Goal: Task Accomplishment & Management: Use online tool/utility

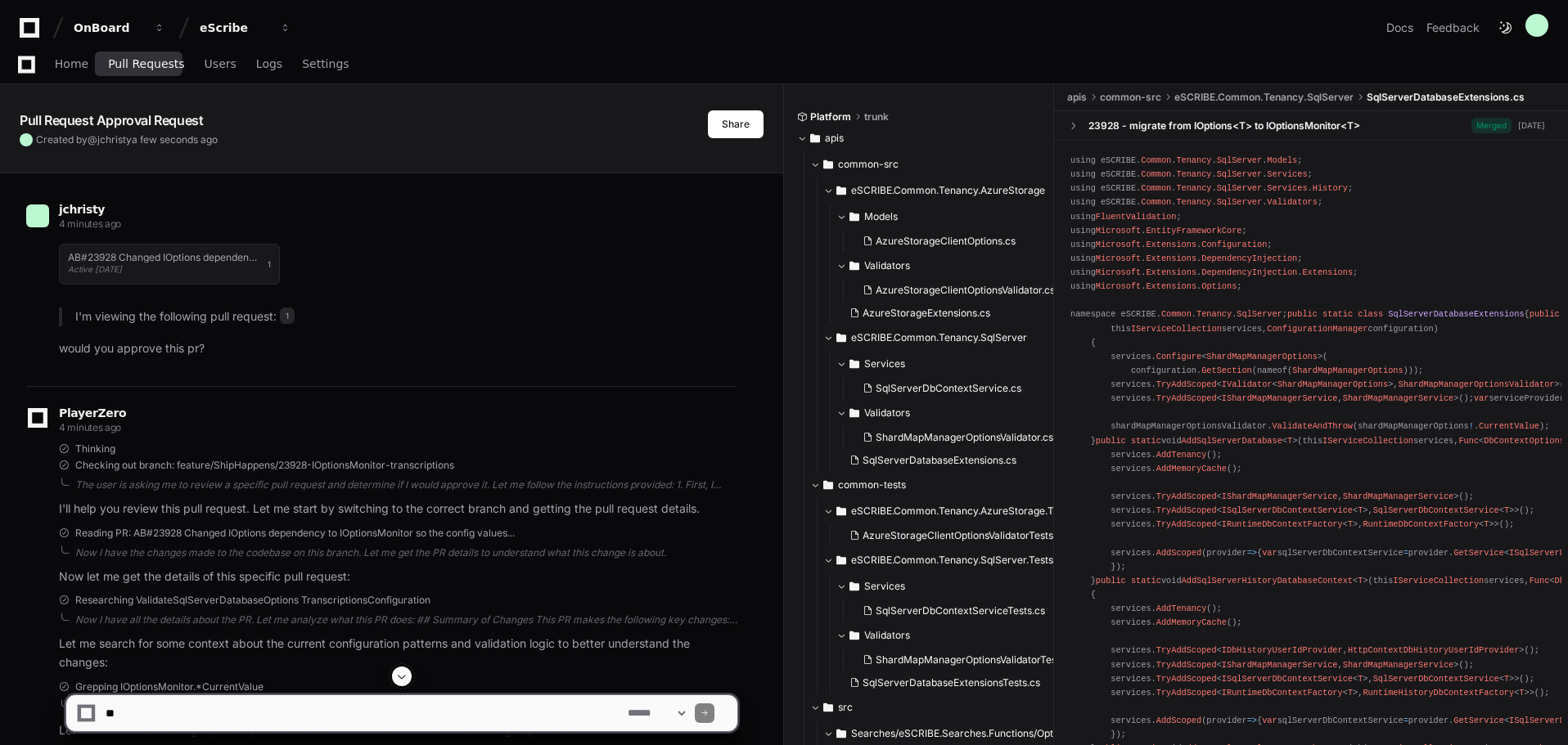
scroll to position [2713, 0]
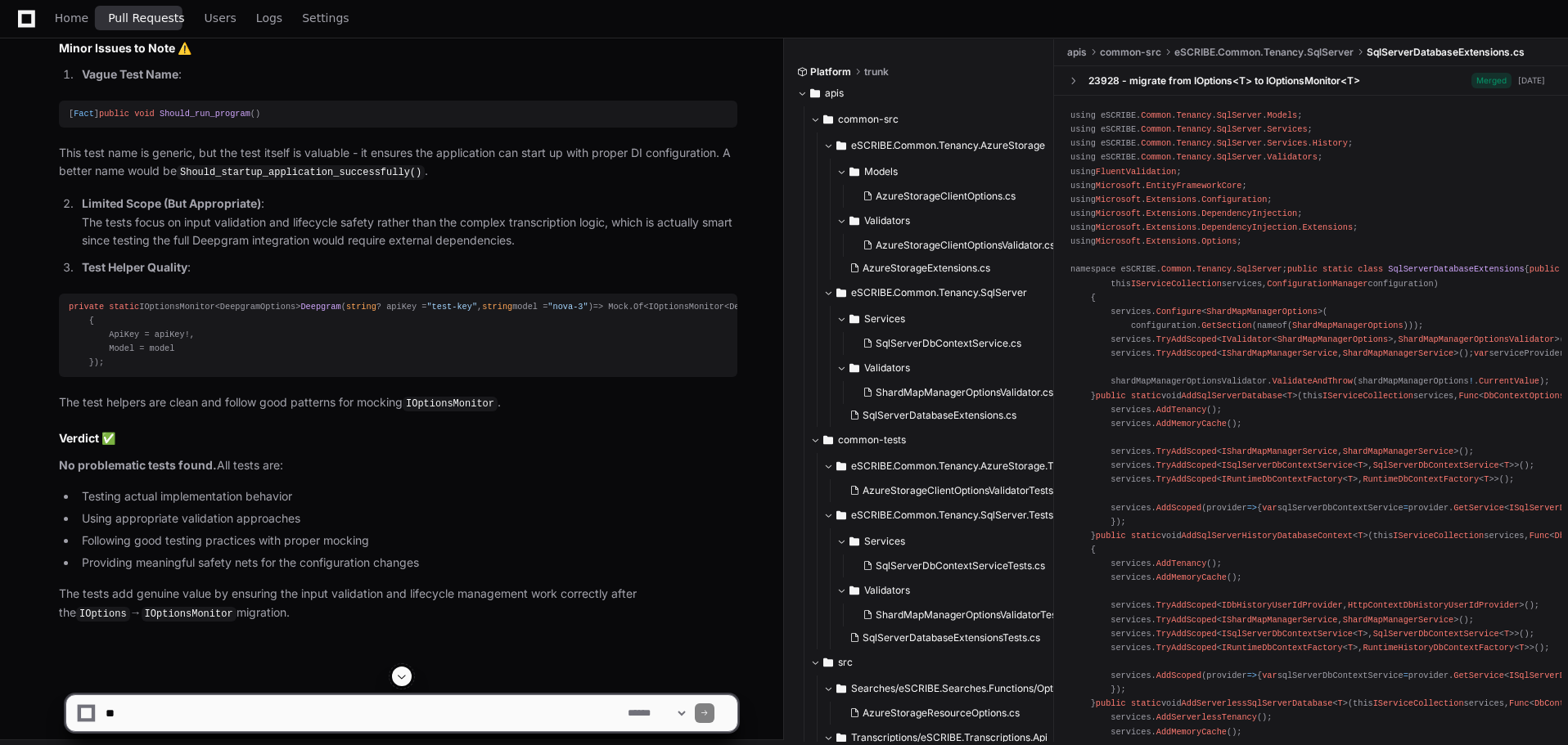
click at [123, 14] on span "Pull Requests" at bounding box center [146, 18] width 77 height 10
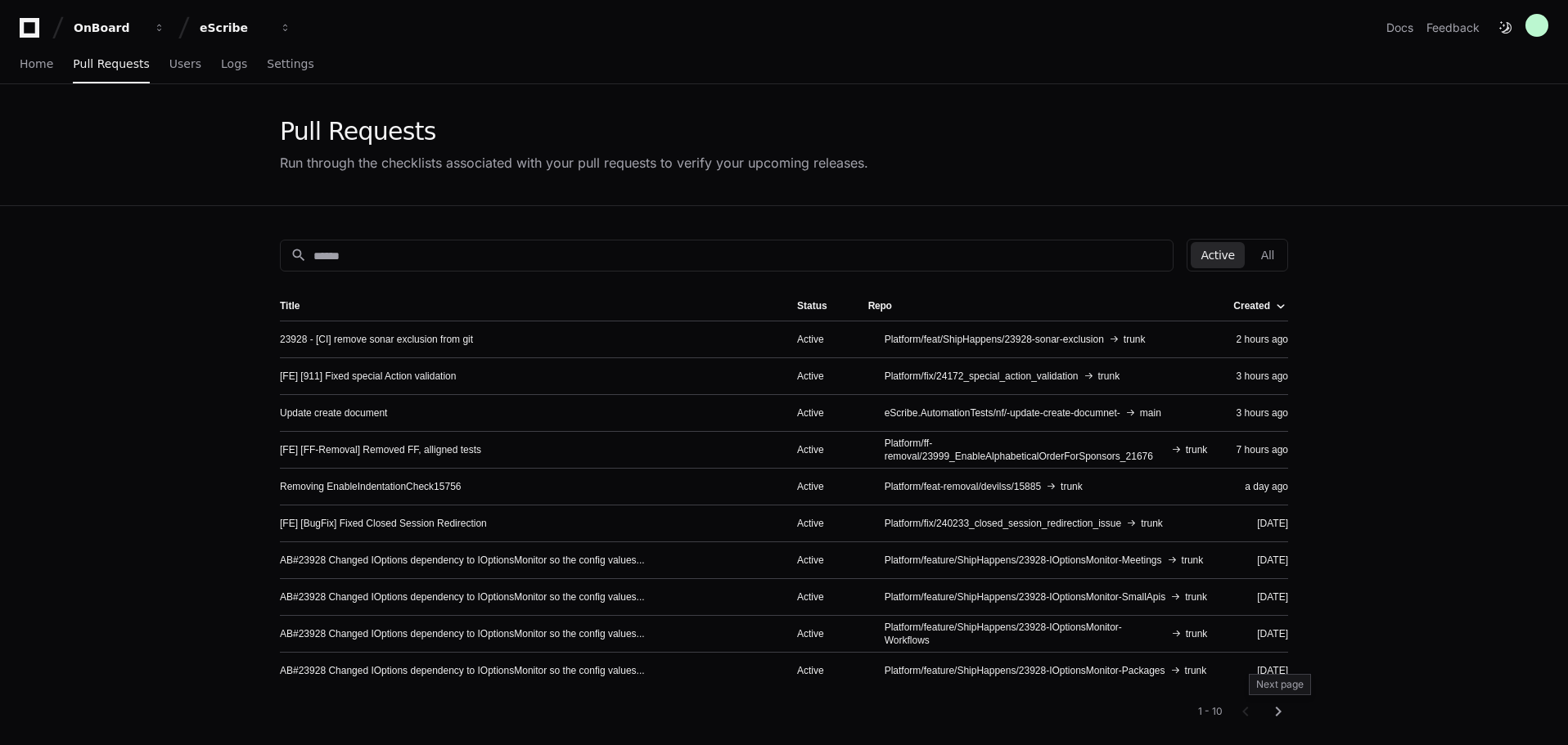
click at [1282, 706] on mat-icon "chevron_right" at bounding box center [1278, 712] width 20 height 20
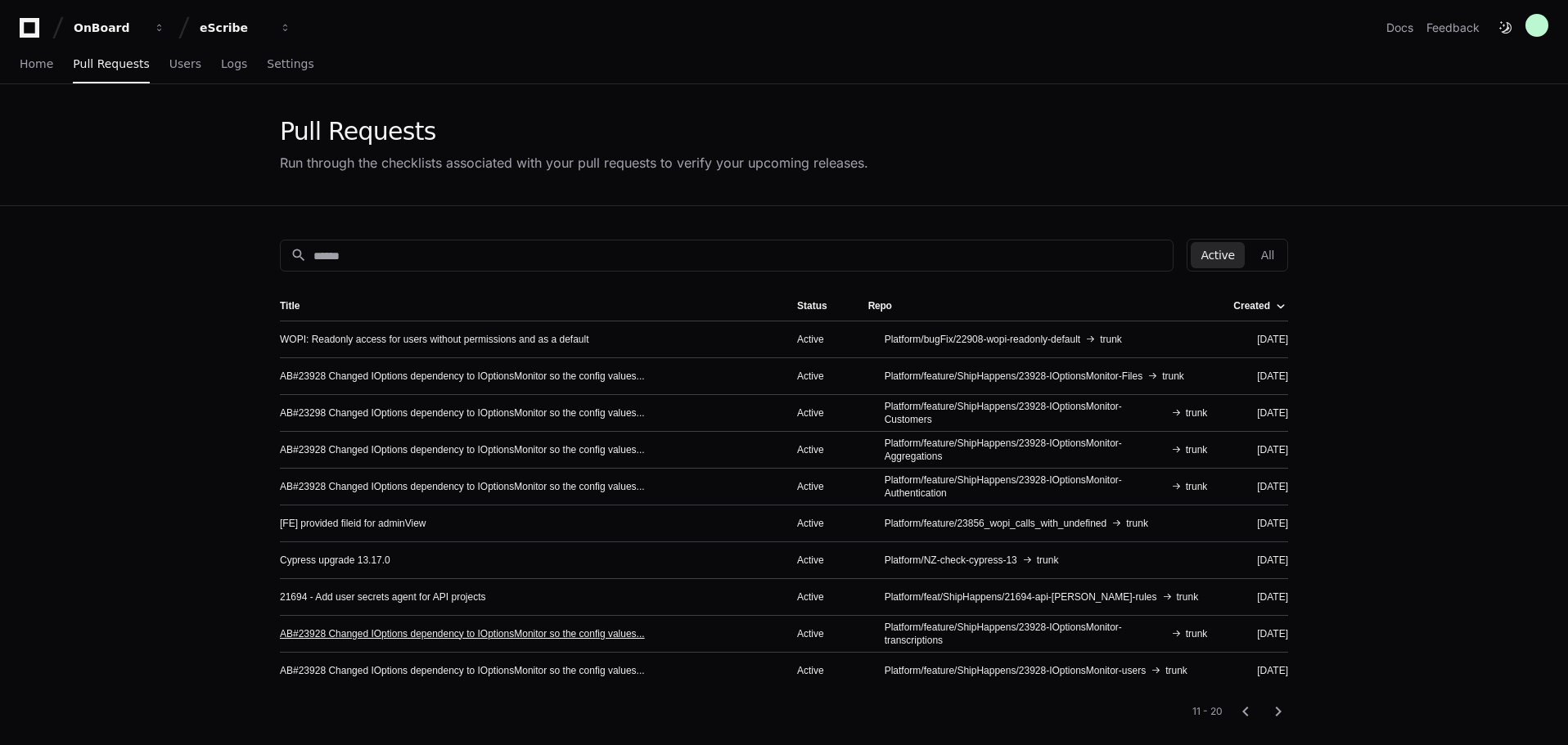
click at [591, 639] on link "AB#23928 Changed IOptions dependency to IOptionsMonitor so the config values..." at bounding box center [462, 634] width 365 height 13
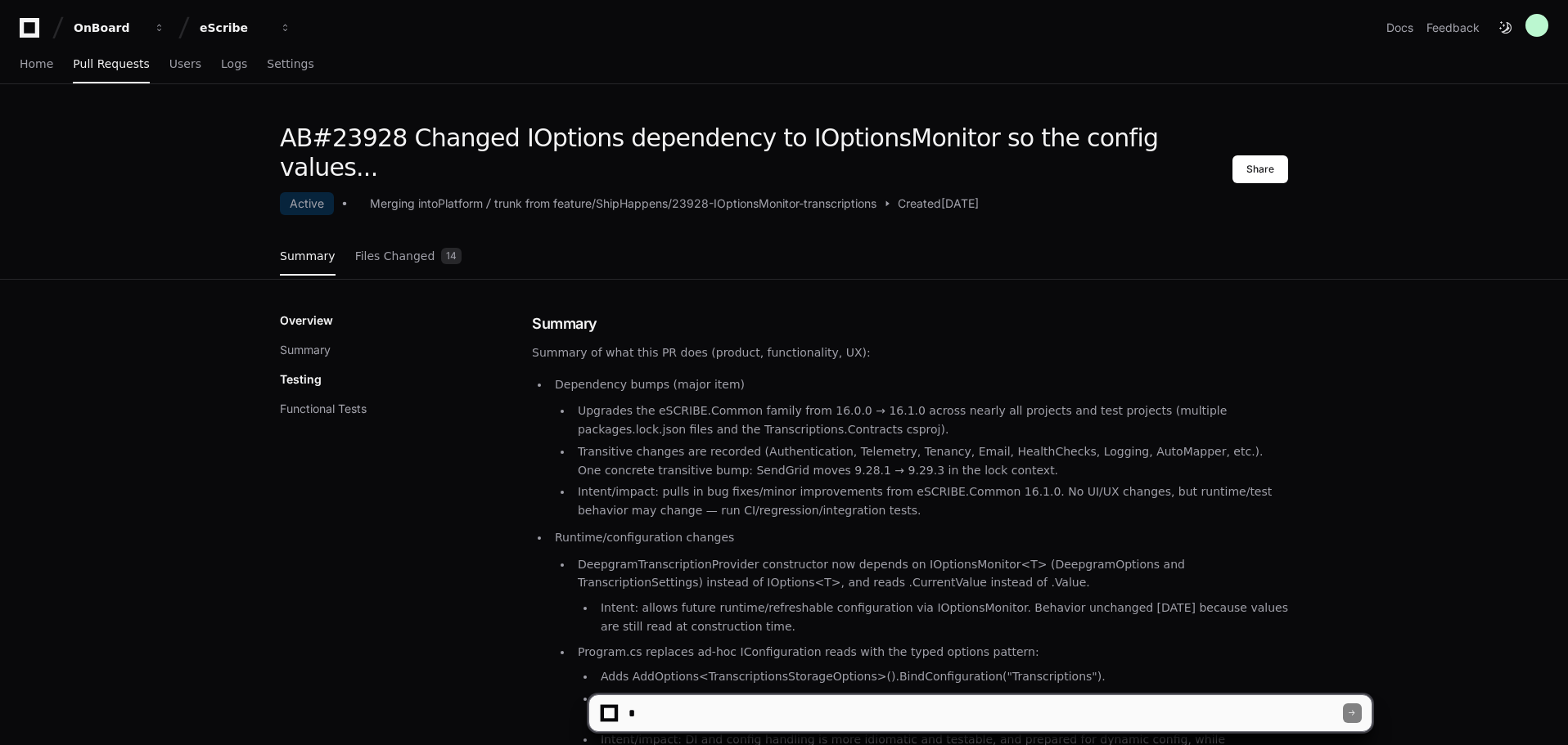
click at [761, 723] on textarea at bounding box center [984, 714] width 717 height 36
type textarea "**********"
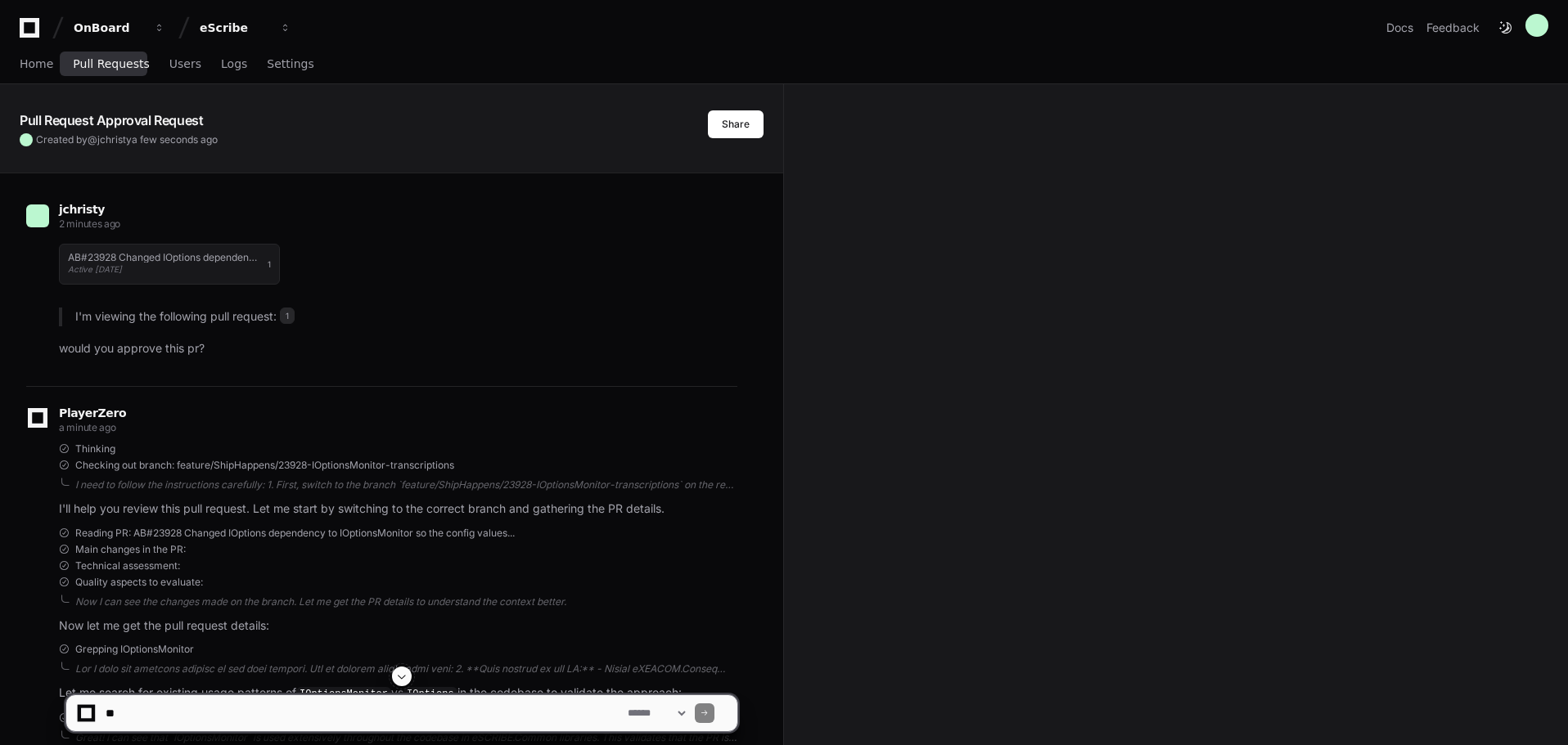
click at [115, 66] on span "Pull Requests" at bounding box center [111, 64] width 77 height 10
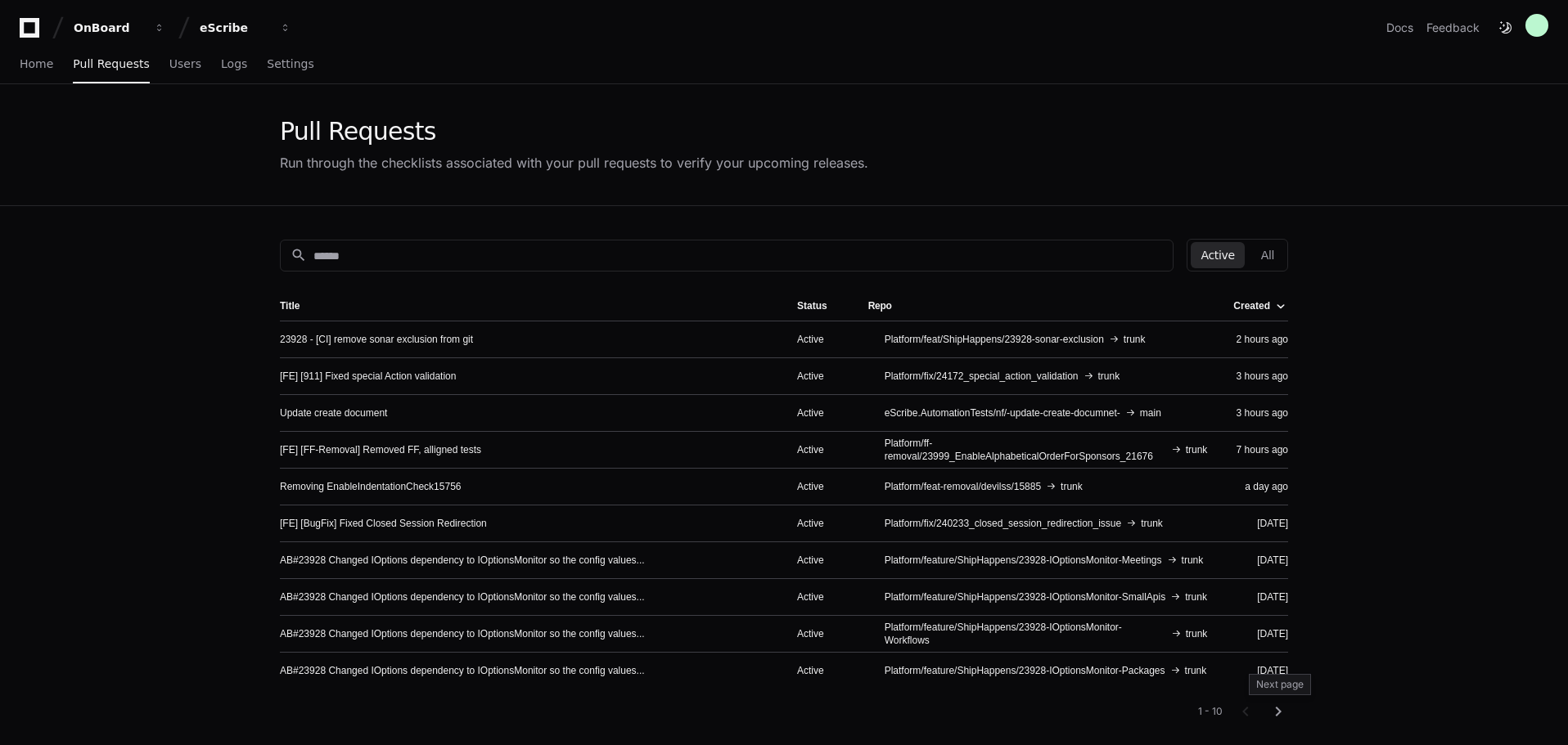
click at [1277, 712] on mat-icon "chevron_right" at bounding box center [1278, 712] width 20 height 20
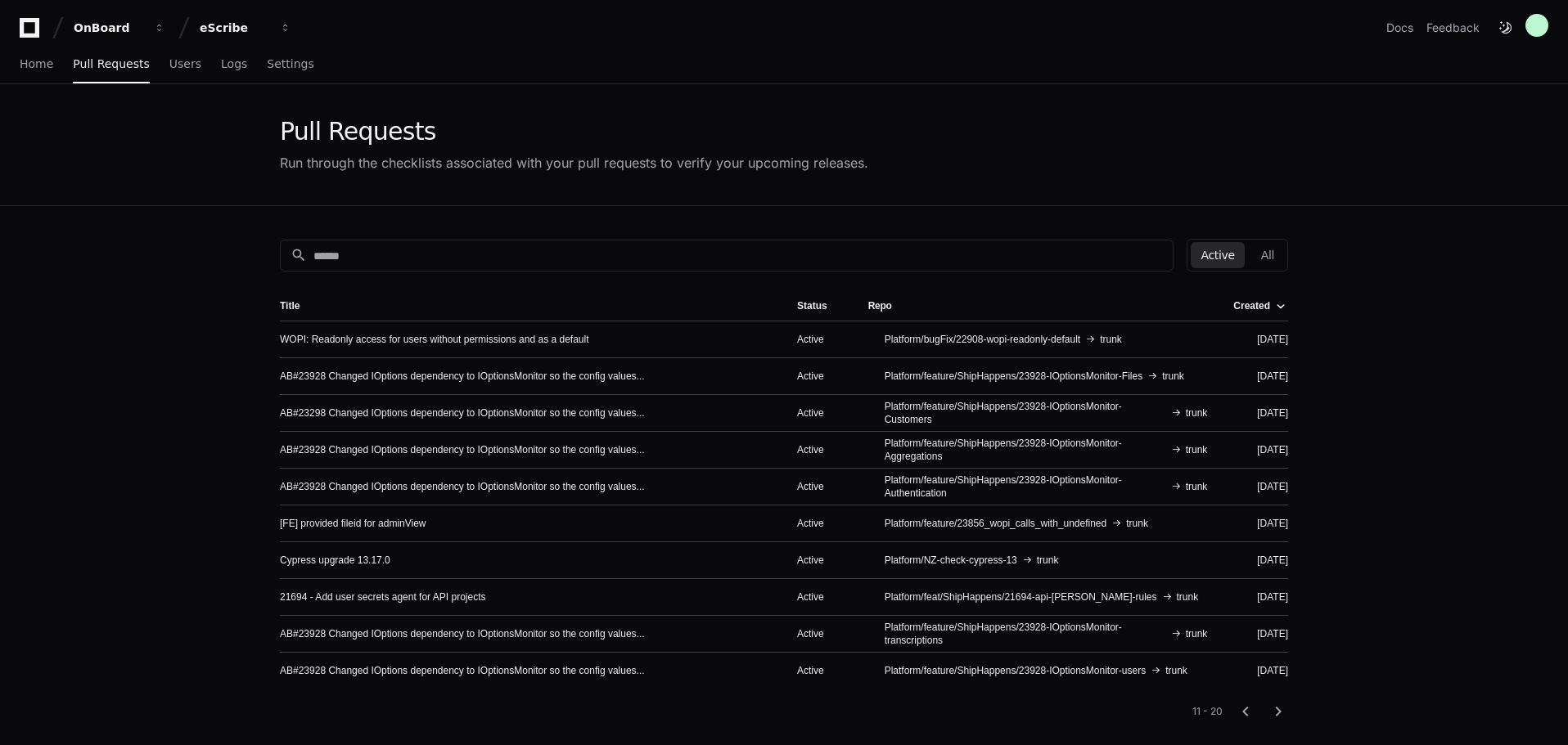
click at [568, 364] on td "AB#23928 Changed IOptions dependency to IOptionsMonitor so the config values..." at bounding box center [531, 376] width 504 height 37
click at [574, 378] on link "AB#23928 Changed IOptions dependency to IOptionsMonitor so the config values..." at bounding box center [462, 377] width 365 height 13
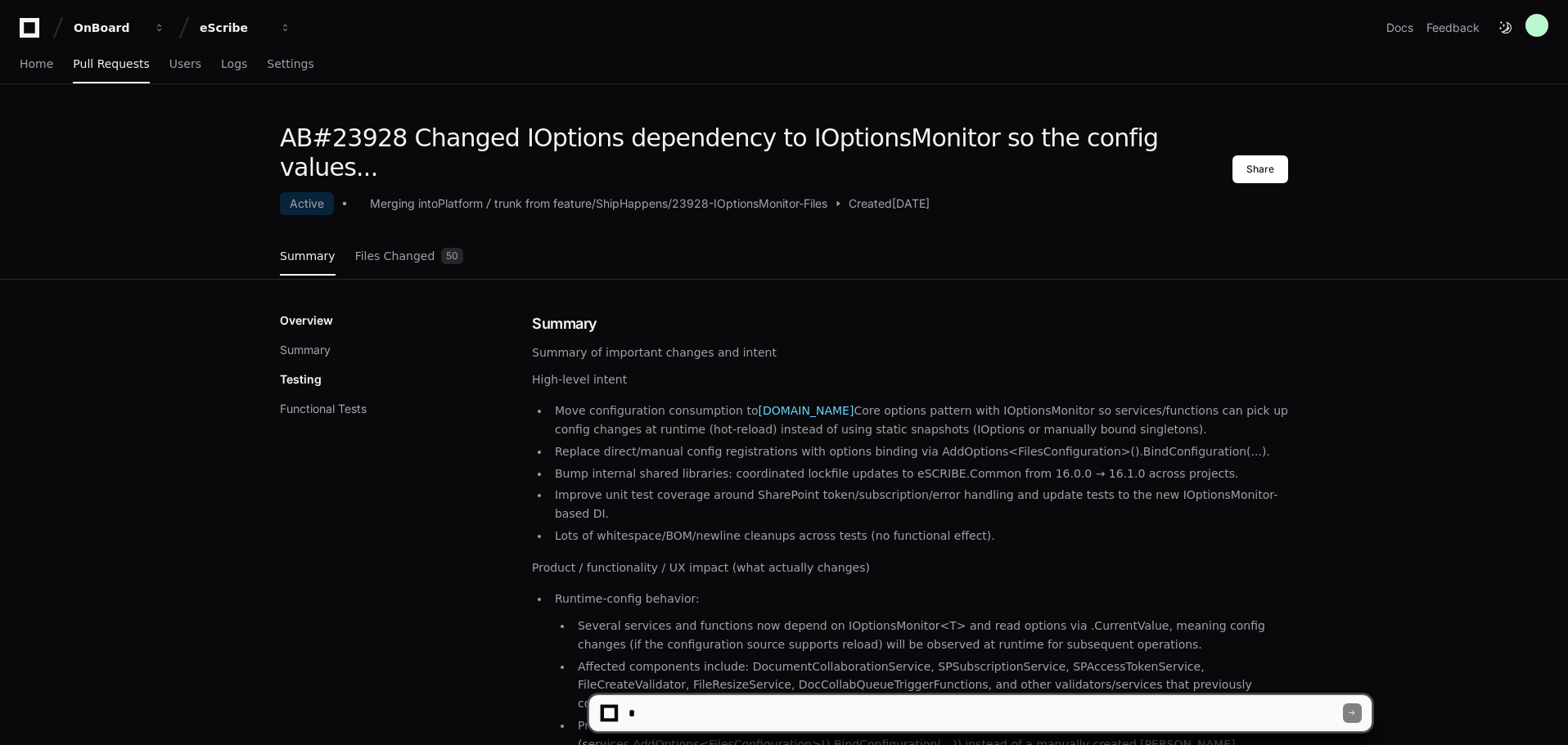
click at [786, 710] on textarea at bounding box center [984, 714] width 717 height 36
type textarea "**********"
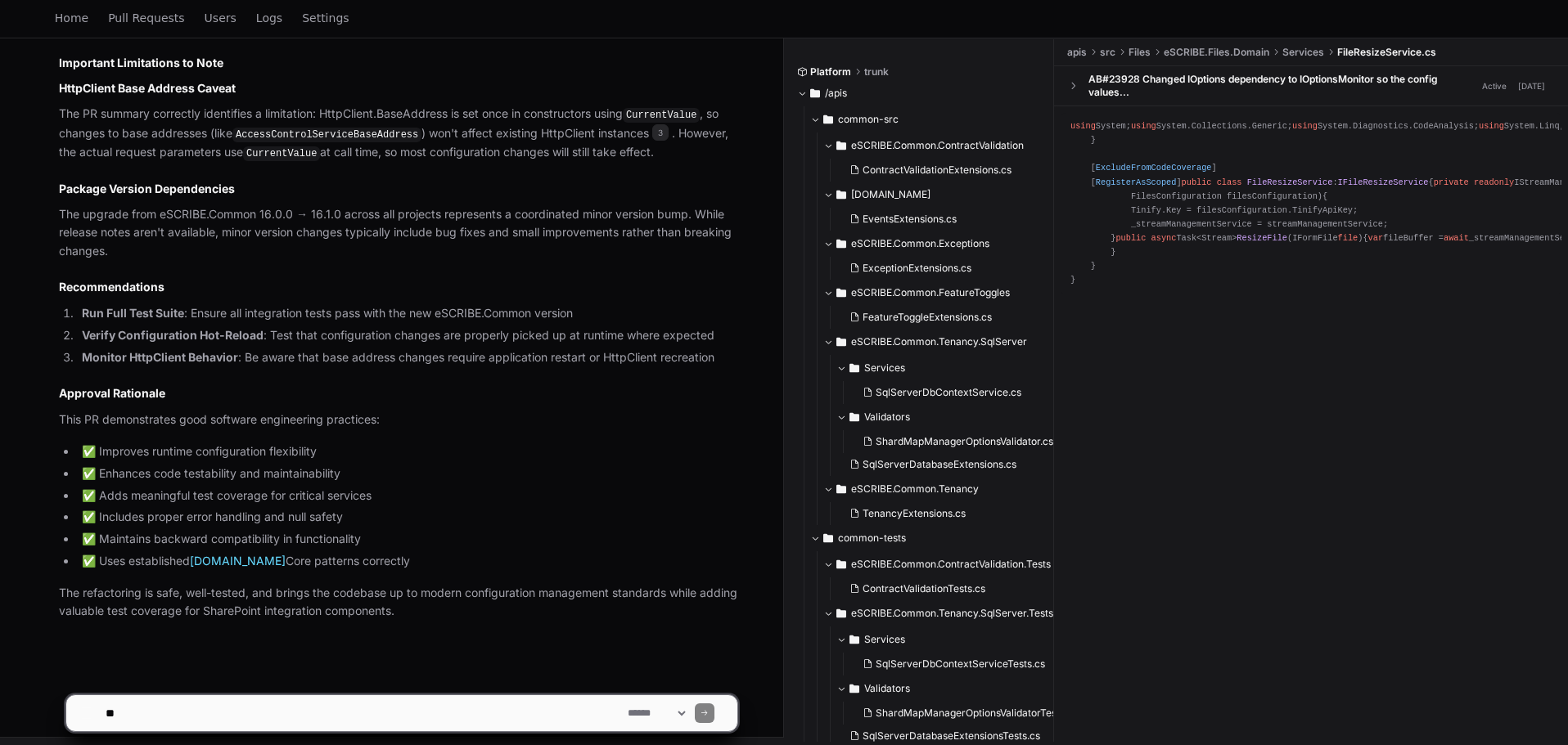
scroll to position [1786, 0]
click at [153, 23] on span "Pull Requests" at bounding box center [146, 18] width 77 height 10
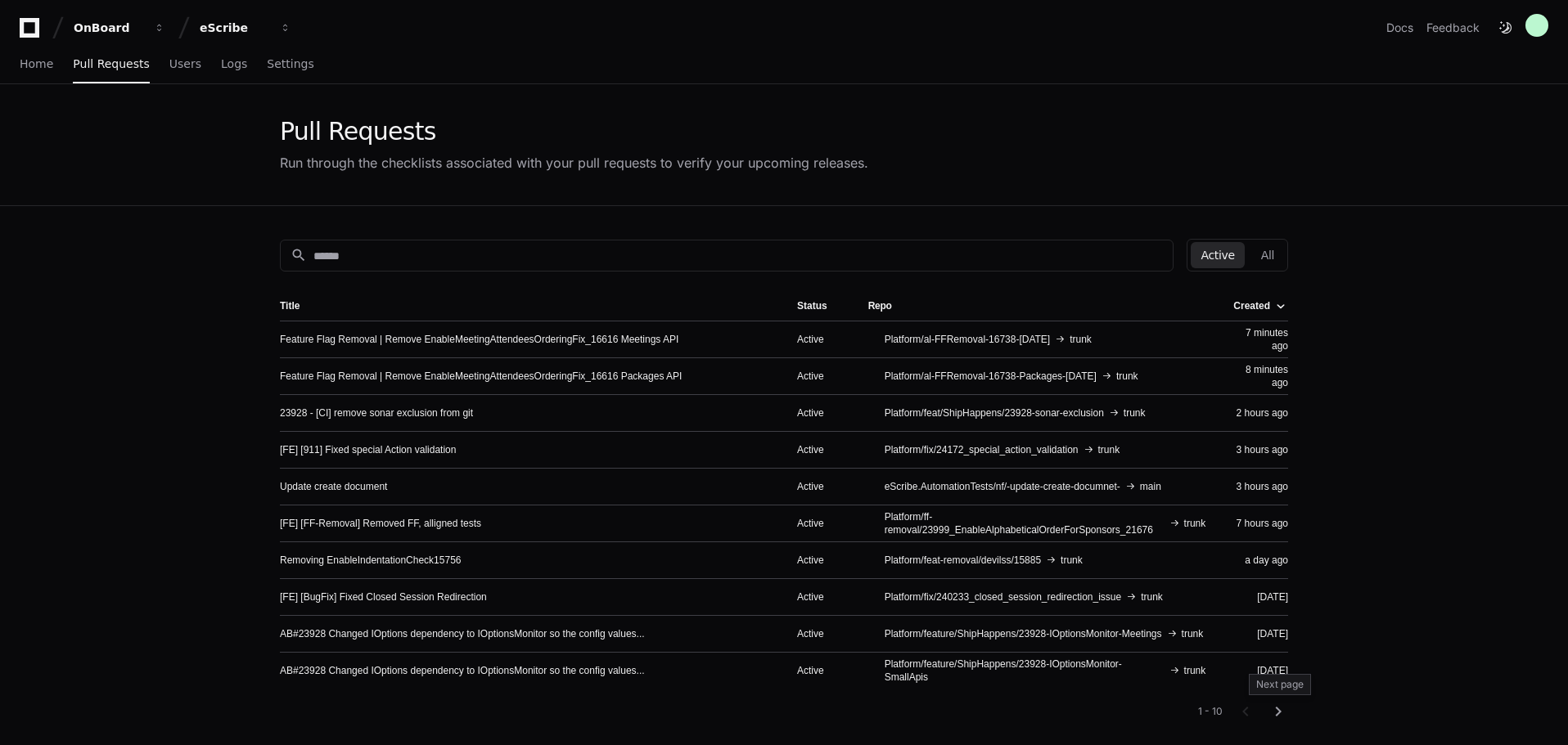
click at [1277, 709] on mat-icon "chevron_right" at bounding box center [1278, 712] width 20 height 20
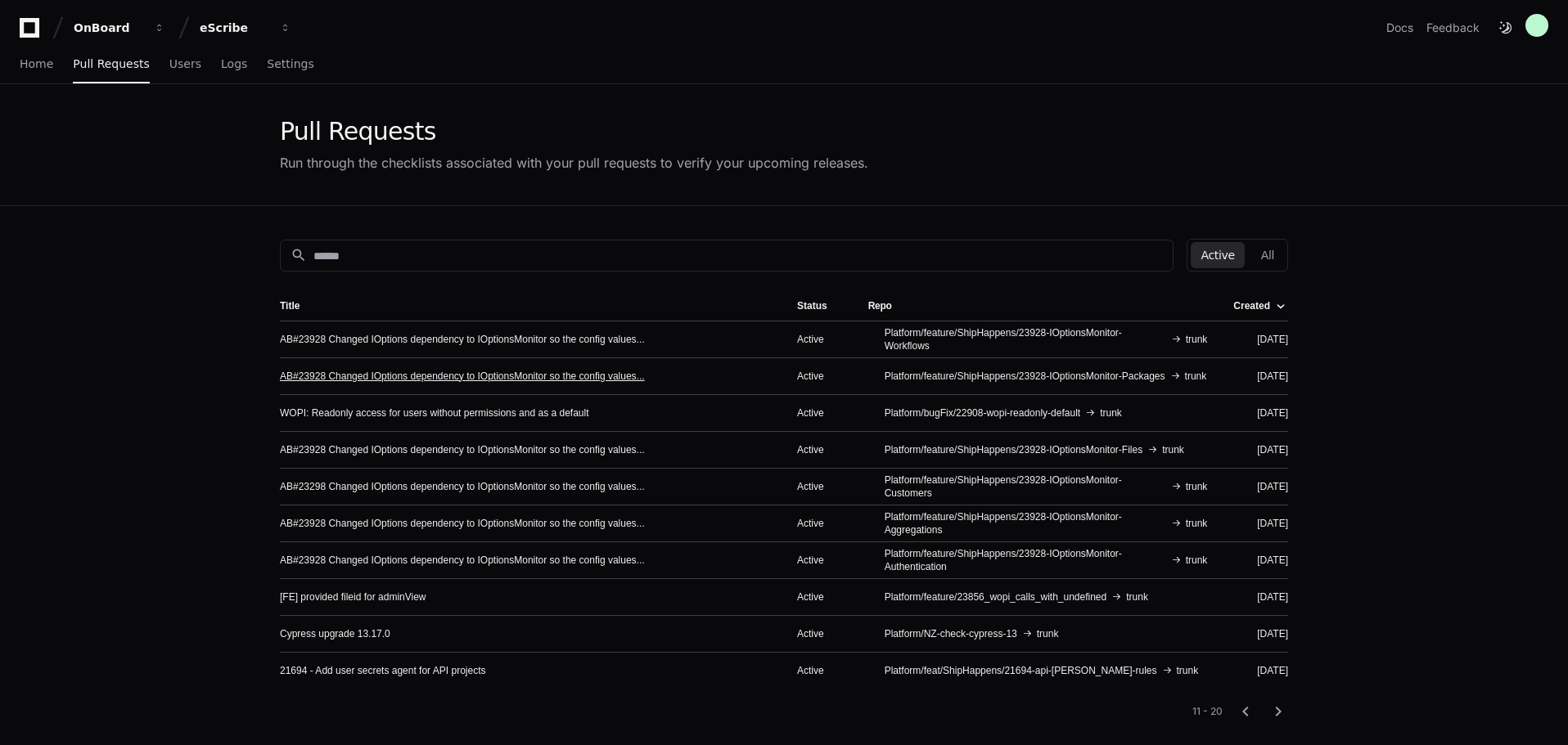
click at [573, 380] on link "AB#23928 Changed IOptions dependency to IOptionsMonitor so the config values..." at bounding box center [462, 377] width 365 height 13
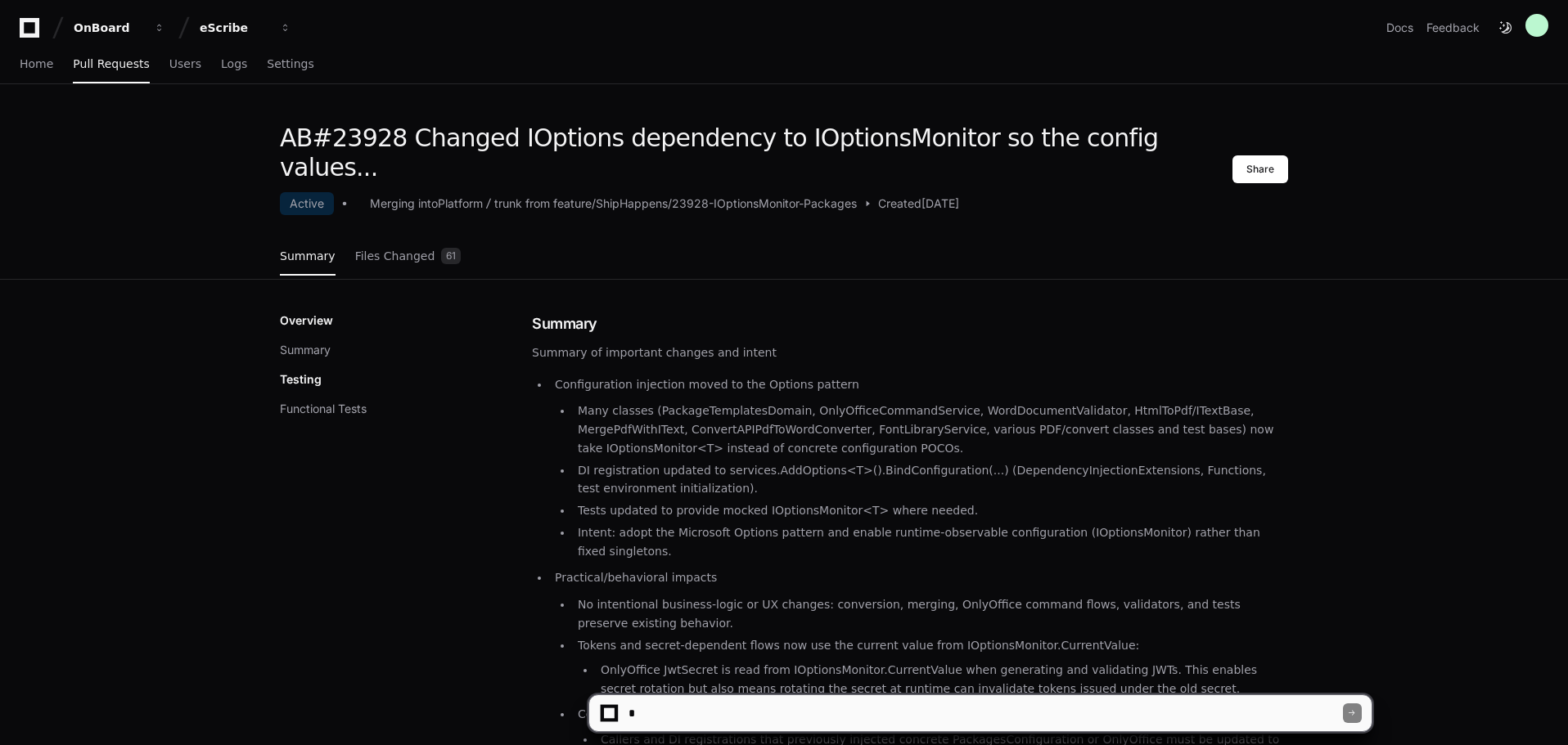
click at [779, 721] on textarea at bounding box center [984, 714] width 717 height 36
type textarea "**********"
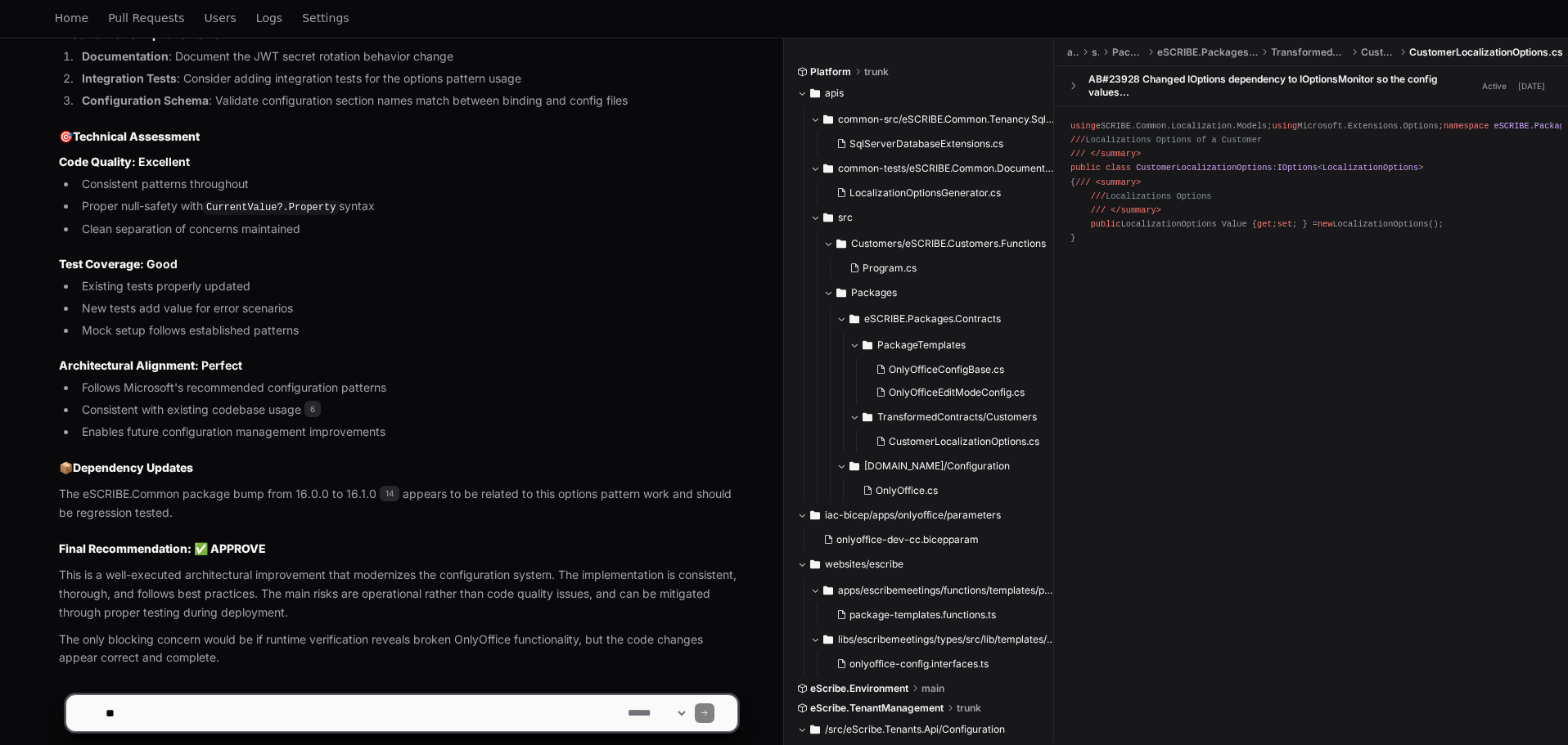
scroll to position [1946, 0]
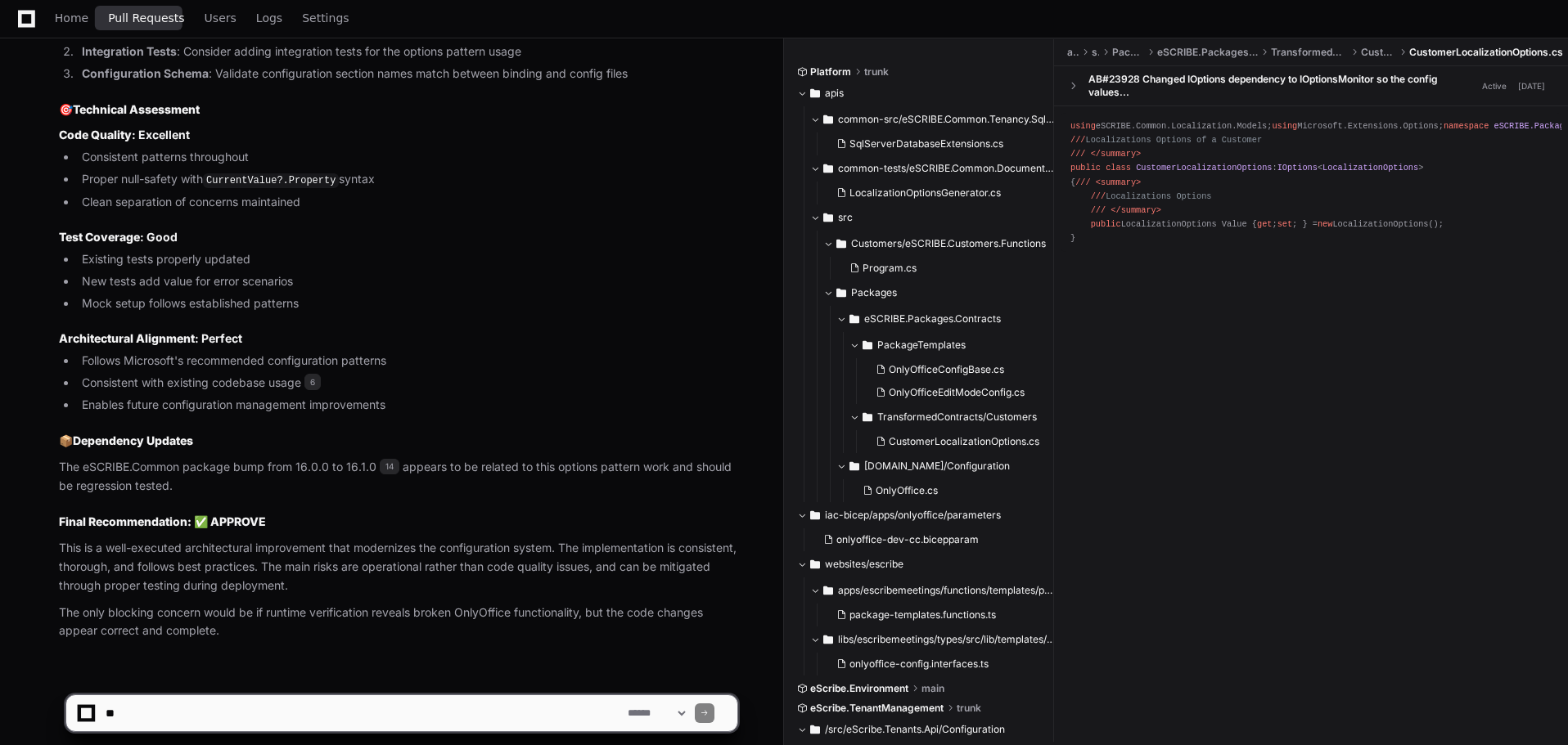
drag, startPoint x: 155, startPoint y: 30, endPoint x: 187, endPoint y: 63, distance: 46.0
click at [155, 30] on link "Pull Requests" at bounding box center [146, 19] width 77 height 38
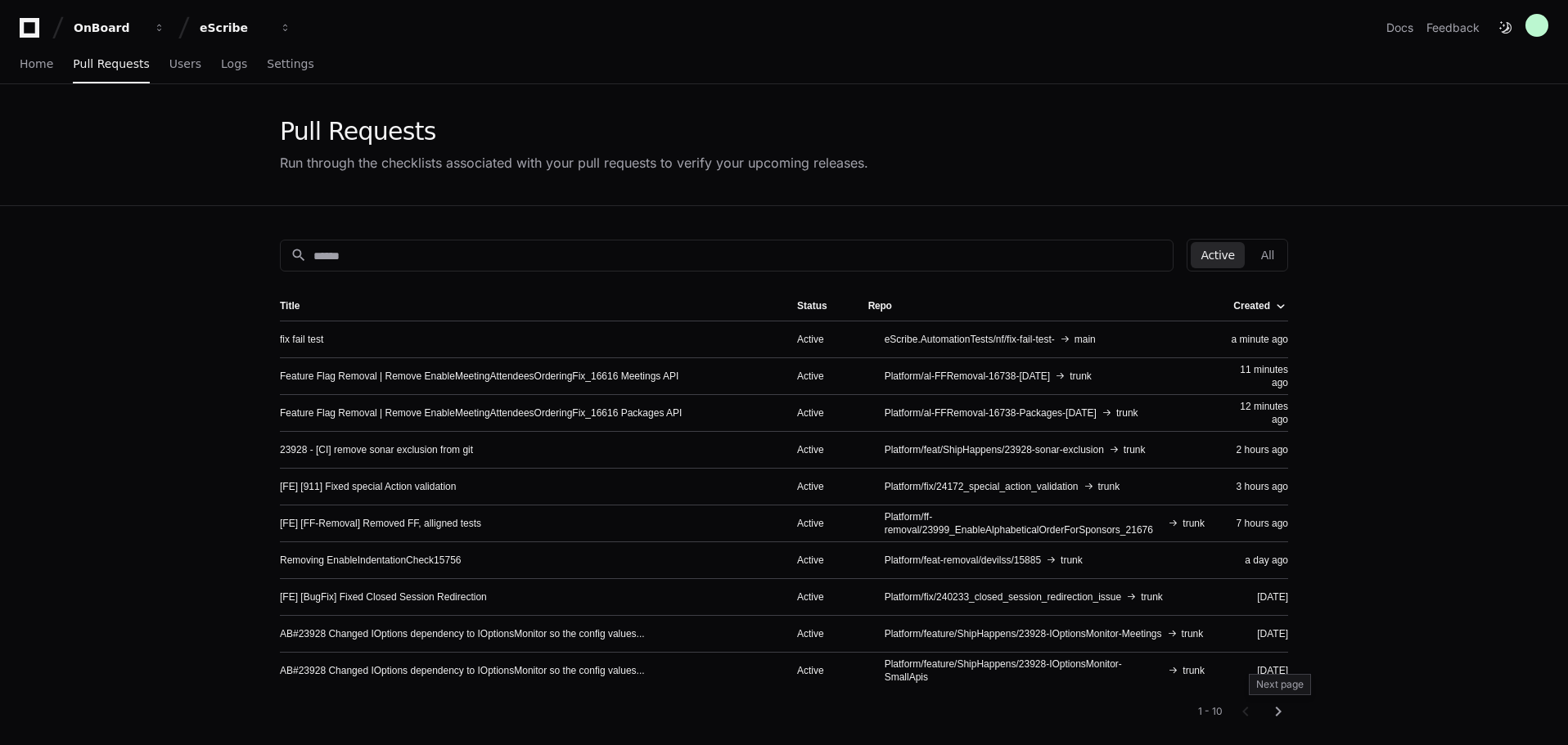
click at [1280, 708] on mat-icon "chevron_right" at bounding box center [1278, 712] width 20 height 20
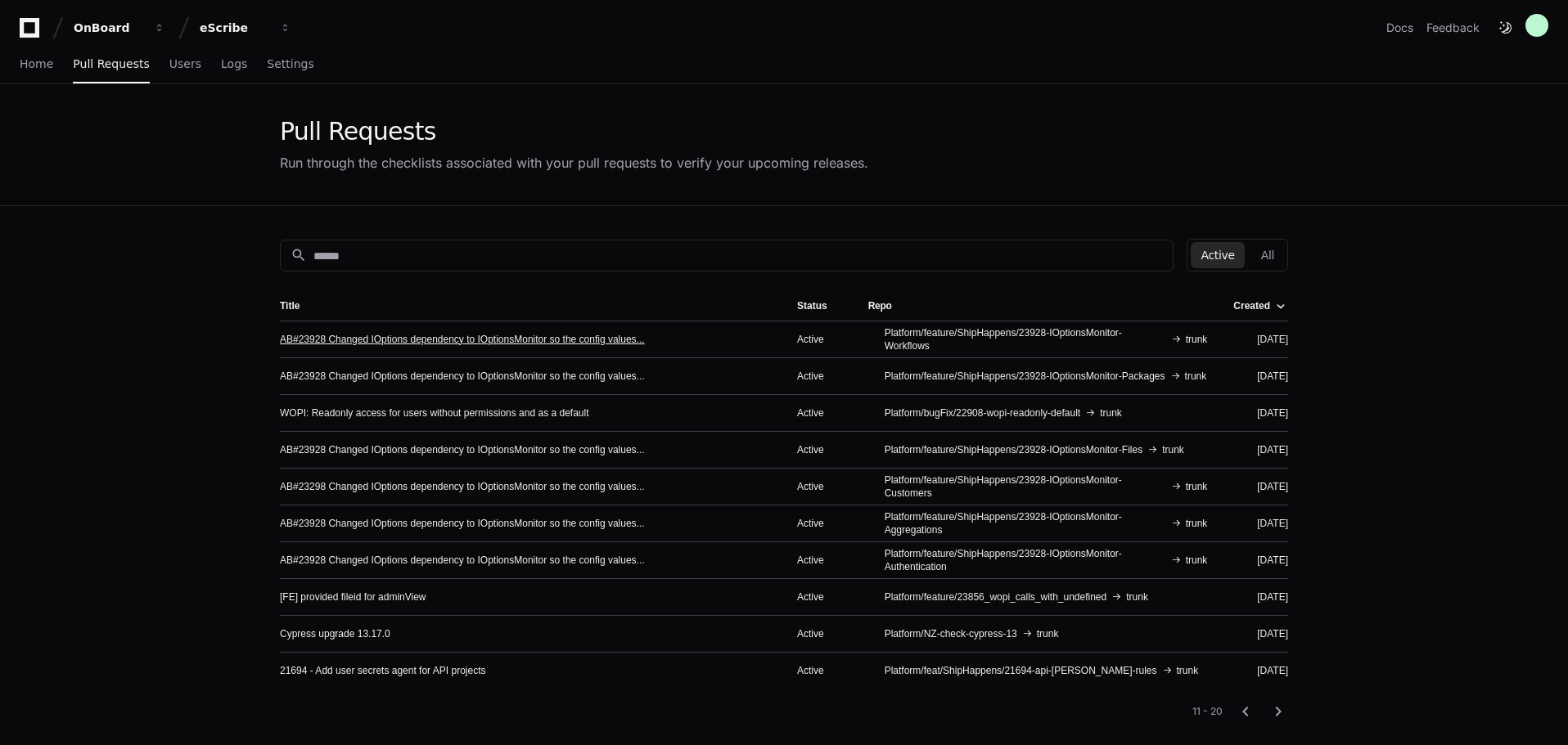
click at [507, 339] on link "AB#23928 Changed IOptions dependency to IOptionsMonitor so the config values..." at bounding box center [462, 340] width 365 height 13
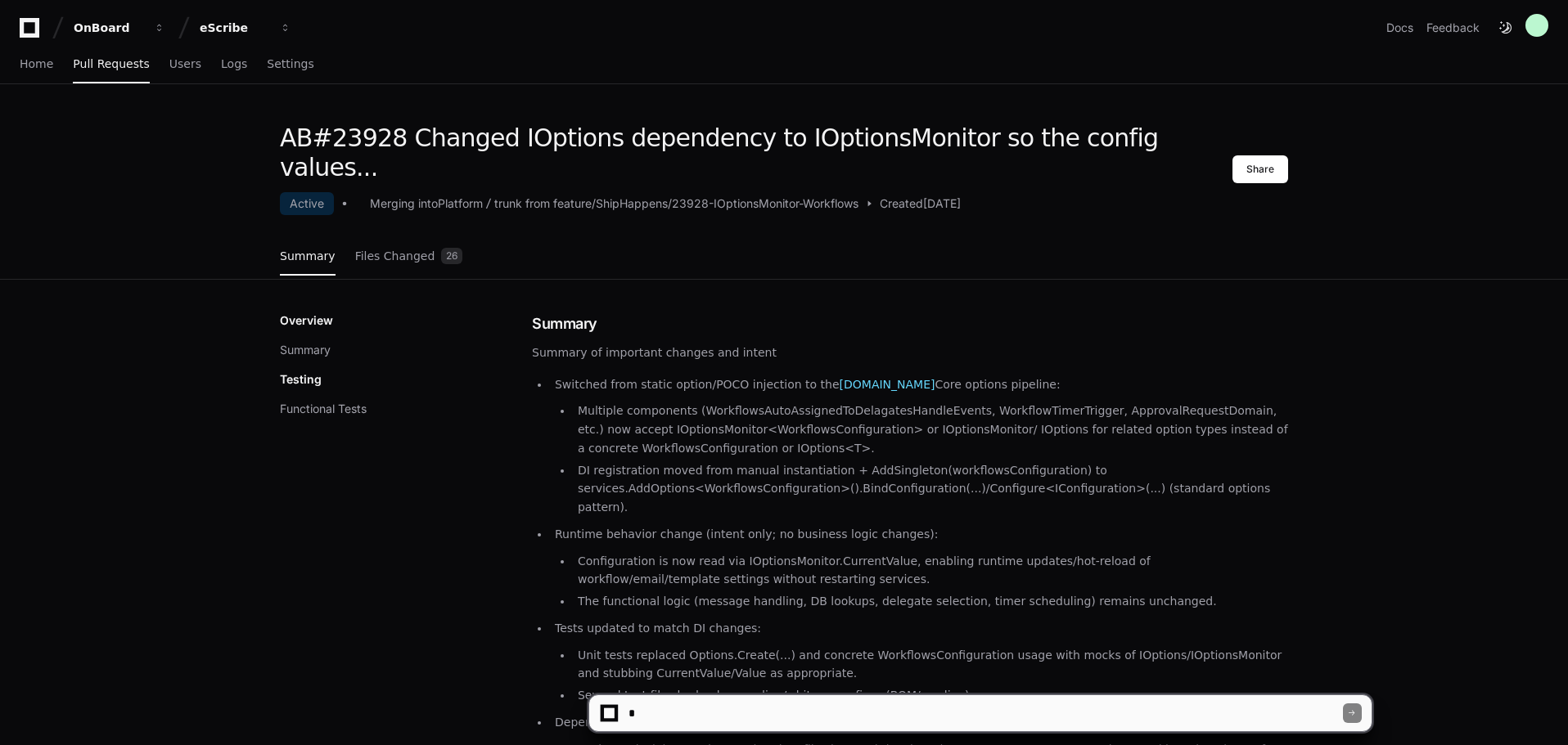
click at [707, 710] on textarea at bounding box center [984, 714] width 717 height 36
type textarea "**********"
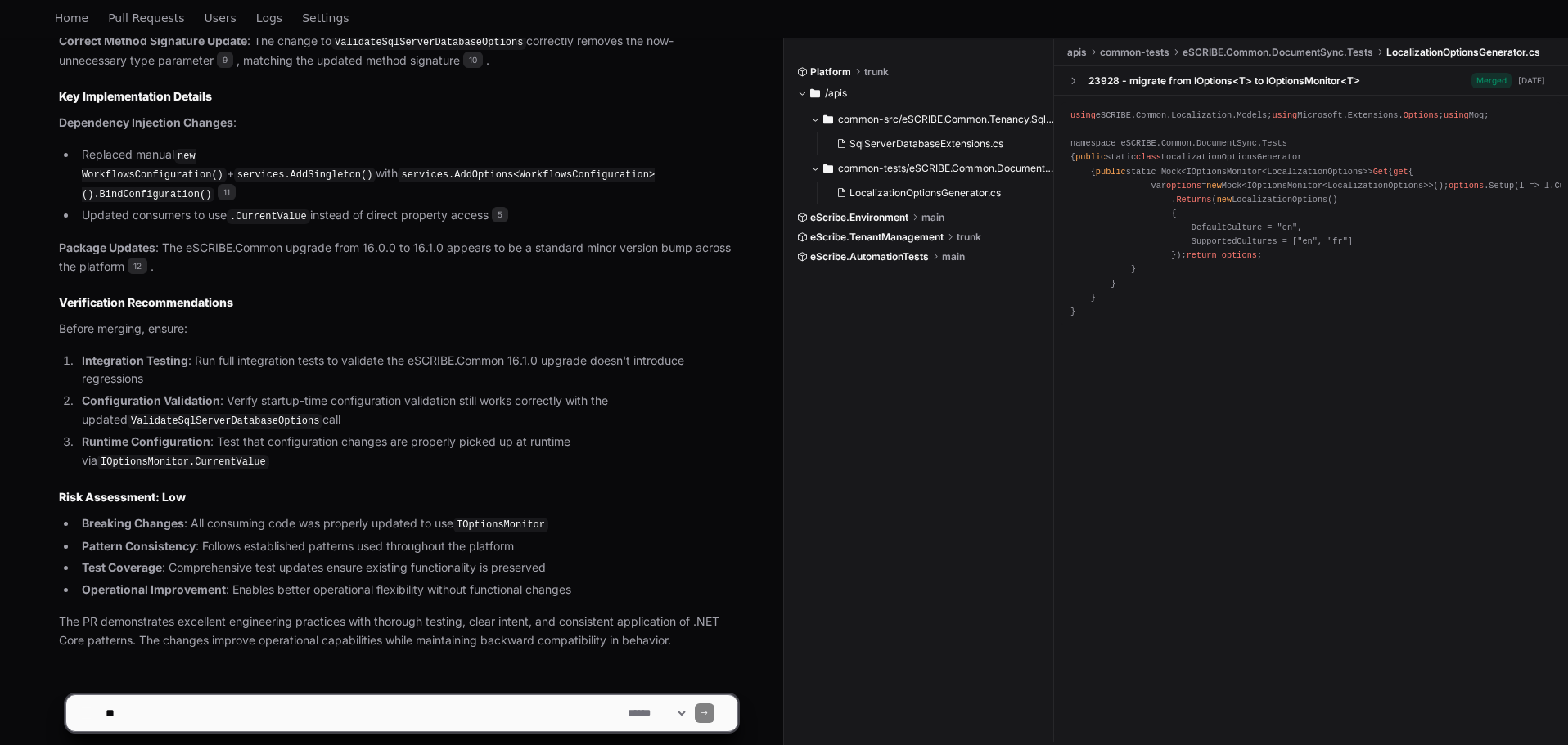
scroll to position [1460, 0]
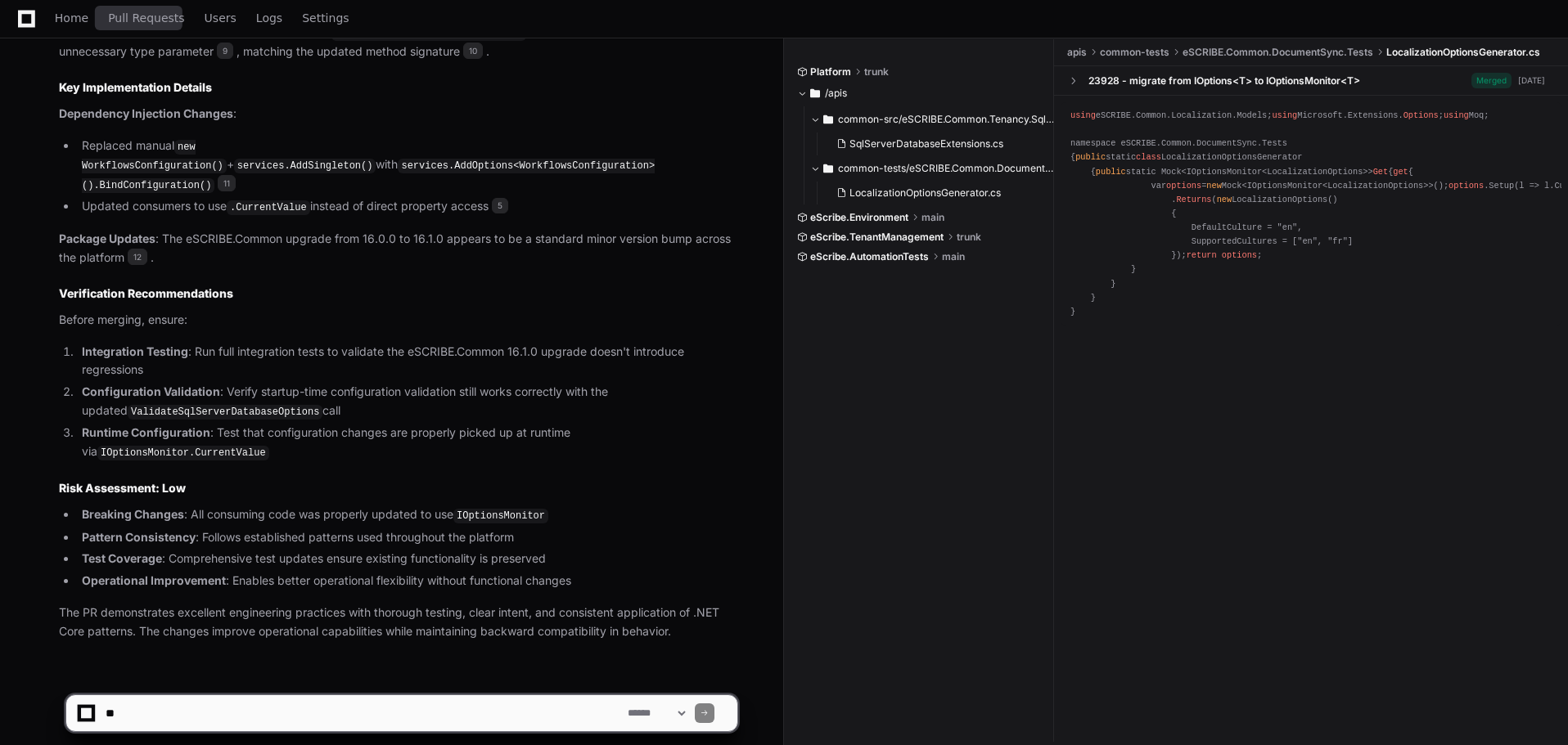
click at [154, 23] on span "Pull Requests" at bounding box center [146, 18] width 77 height 10
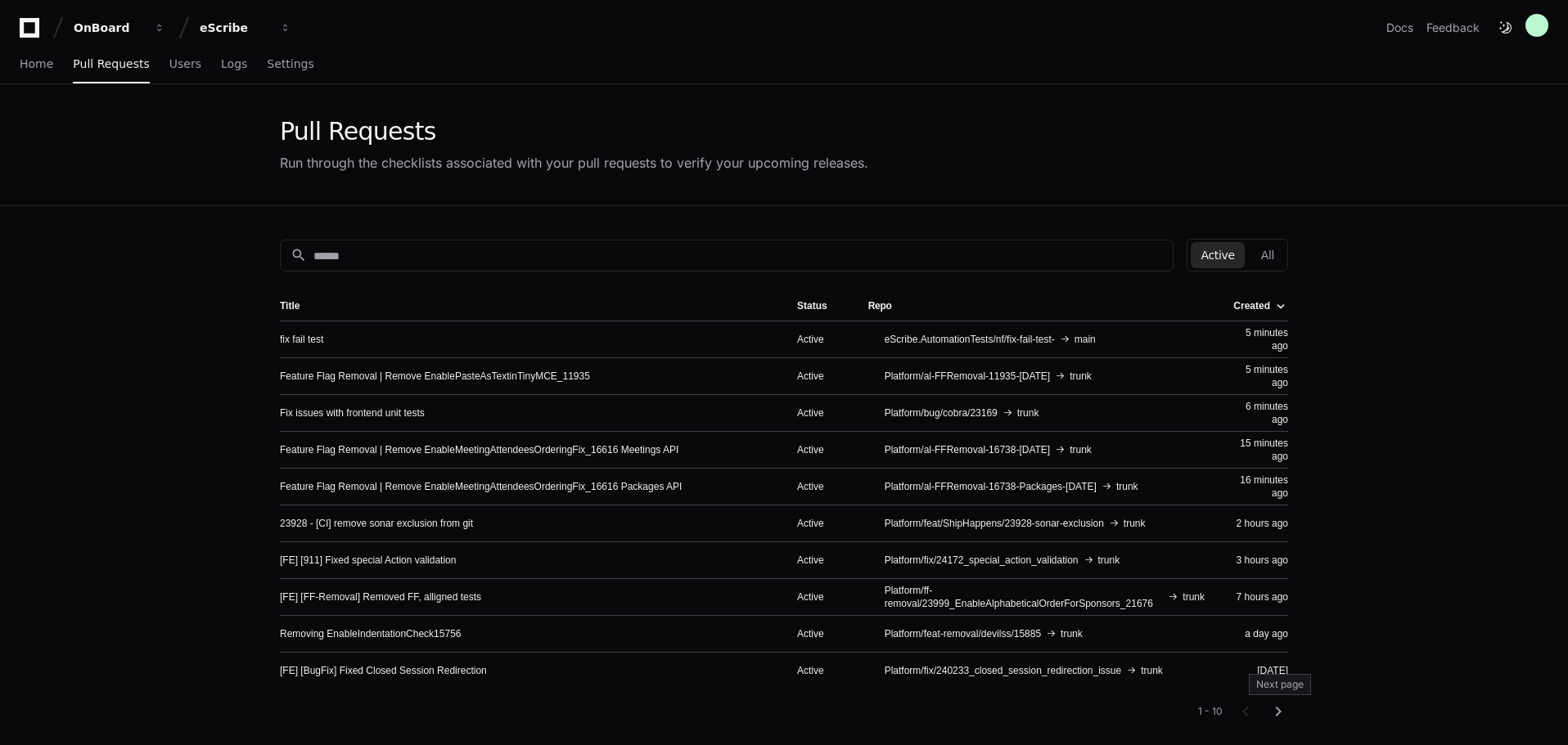
click at [1284, 715] on mat-icon "chevron_right" at bounding box center [1278, 712] width 20 height 20
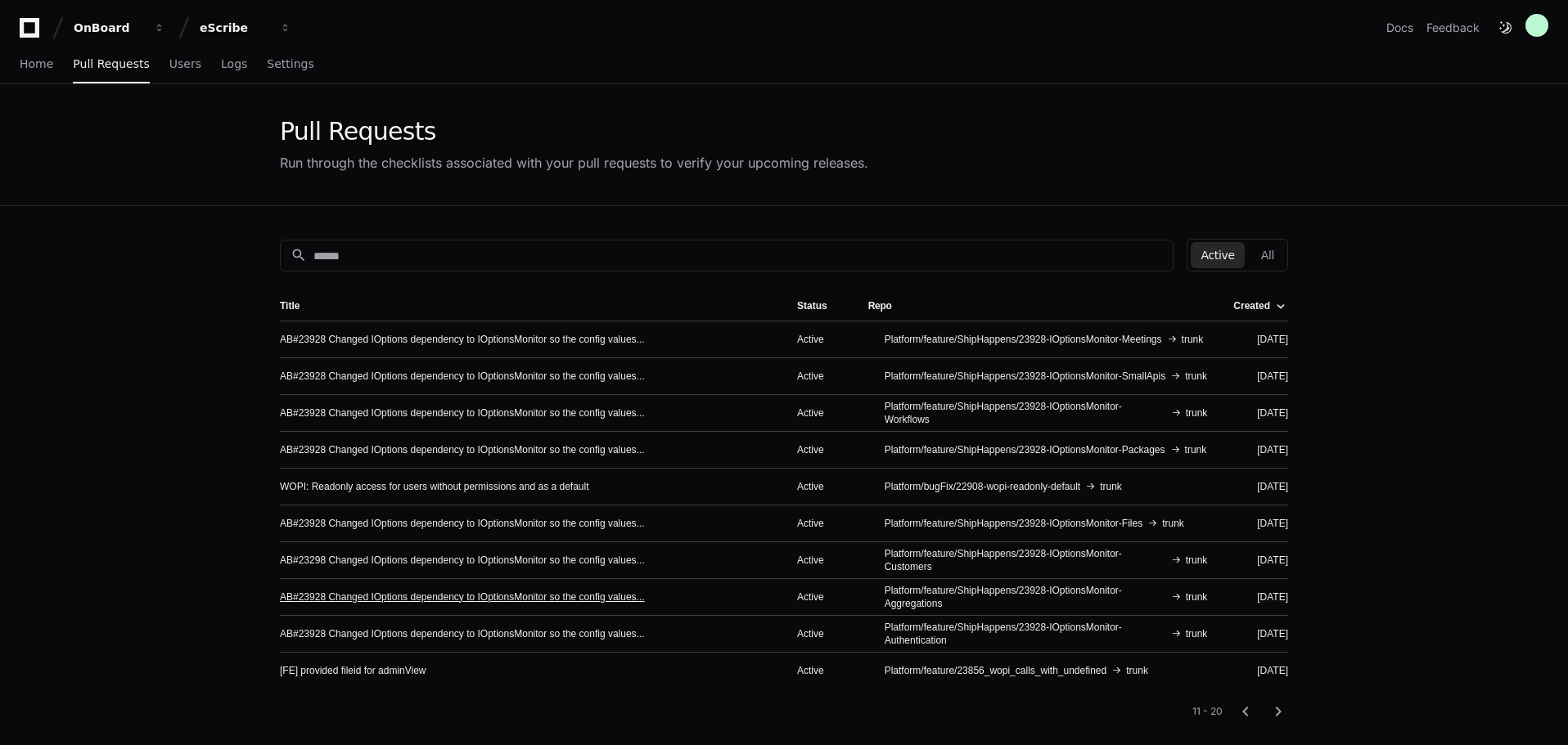
click at [623, 595] on link "AB#23928 Changed IOptions dependency to IOptionsMonitor so the config values..." at bounding box center [462, 597] width 365 height 13
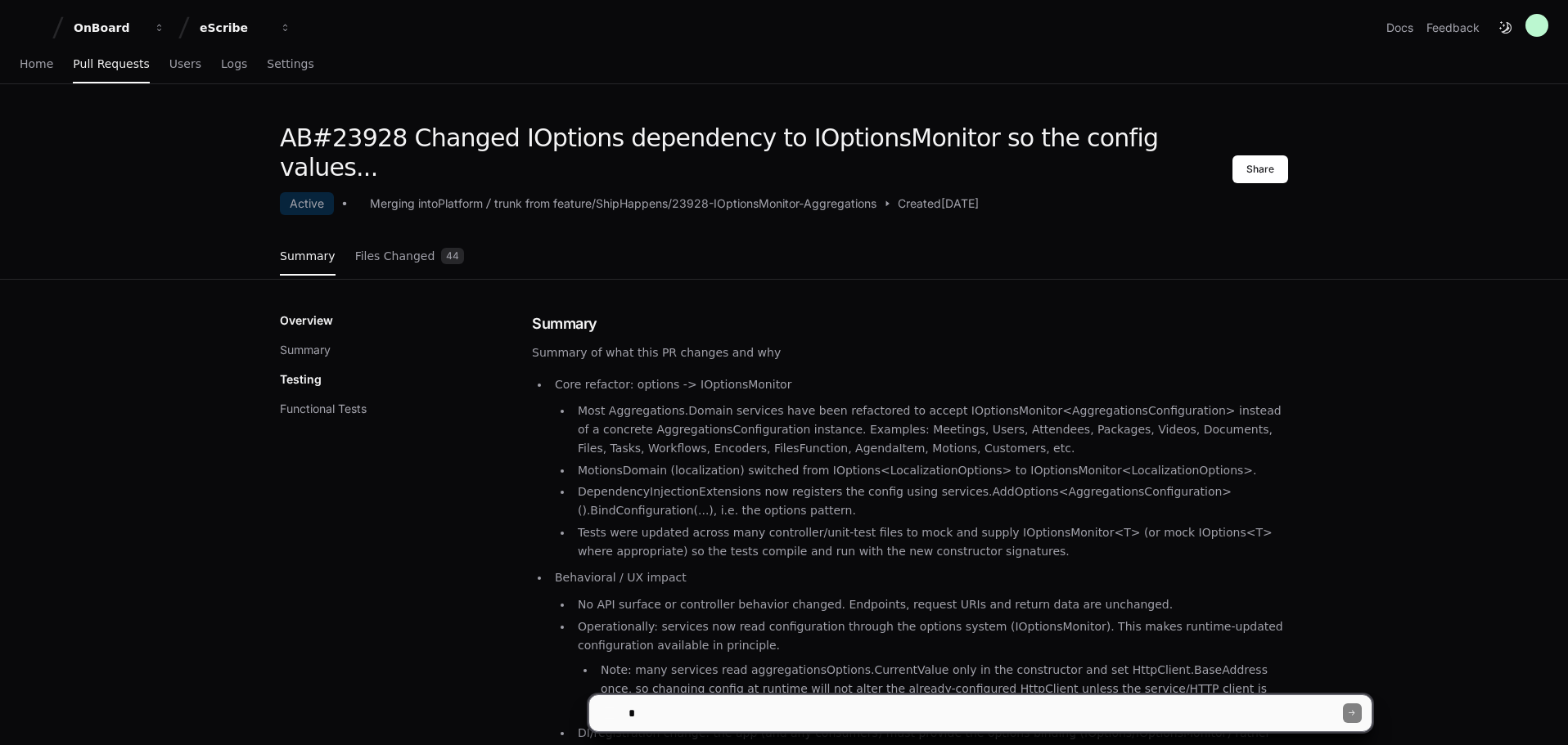
click at [882, 723] on textarea at bounding box center [984, 714] width 717 height 36
type textarea "**********"
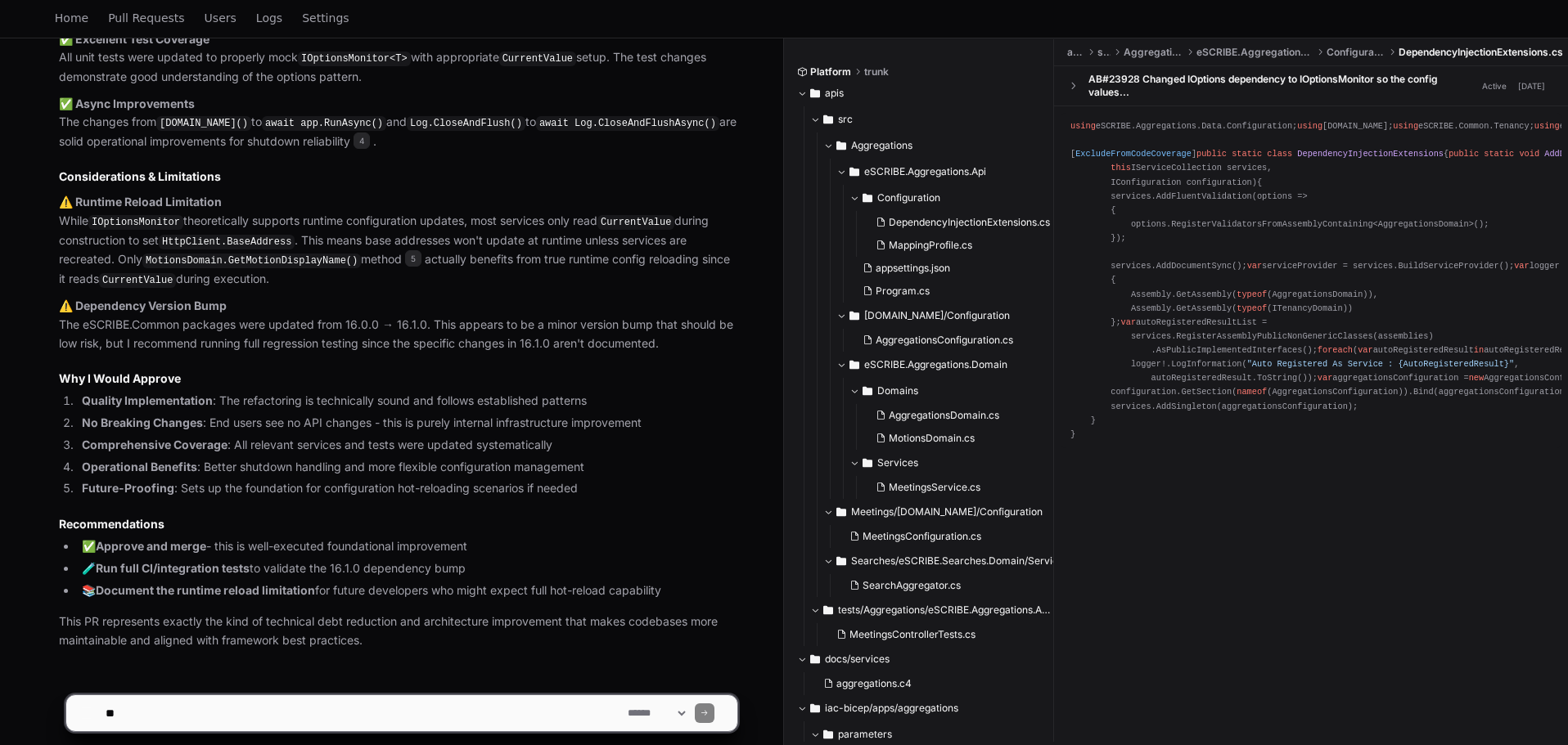
scroll to position [1562, 0]
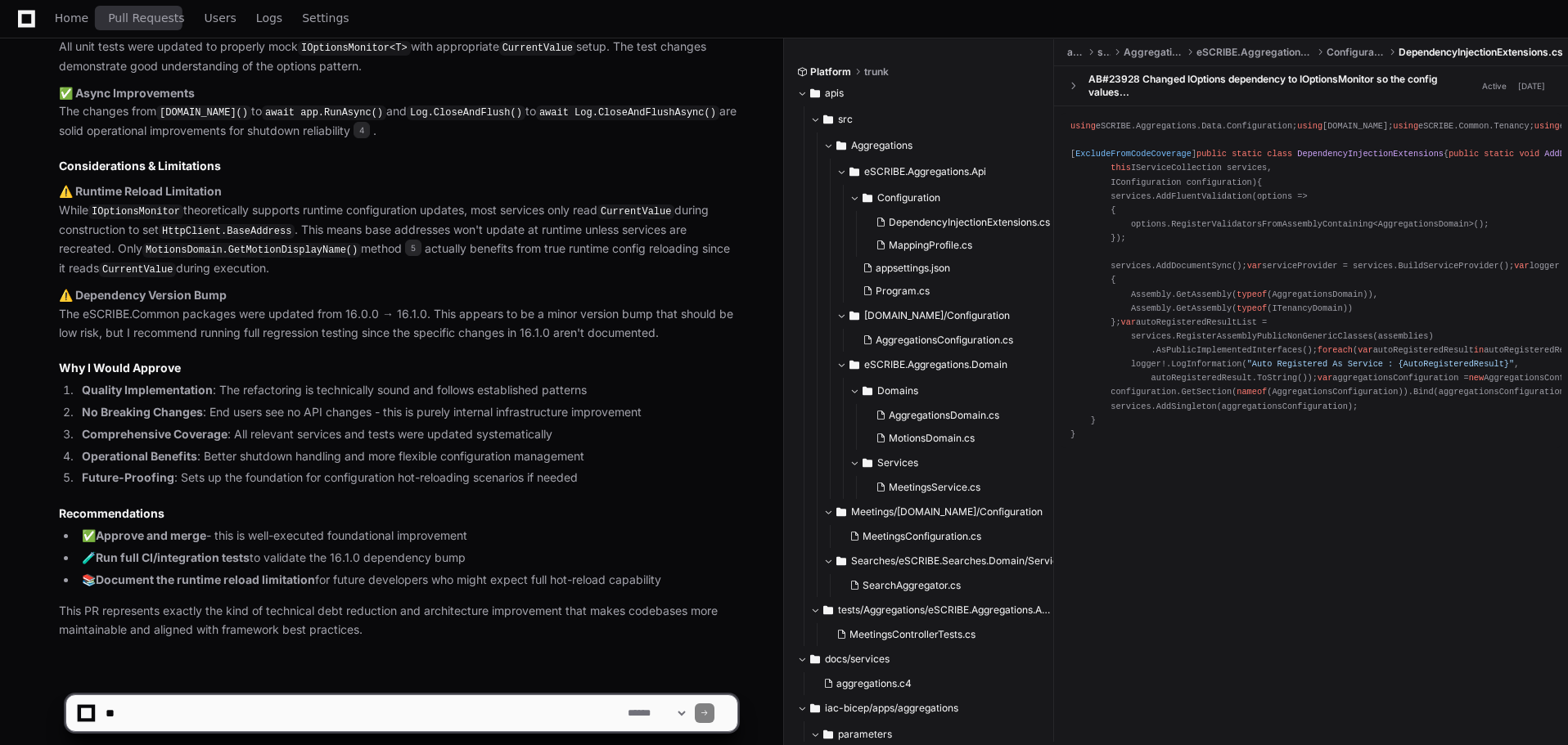
click at [135, 17] on span "Pull Requests" at bounding box center [146, 18] width 77 height 10
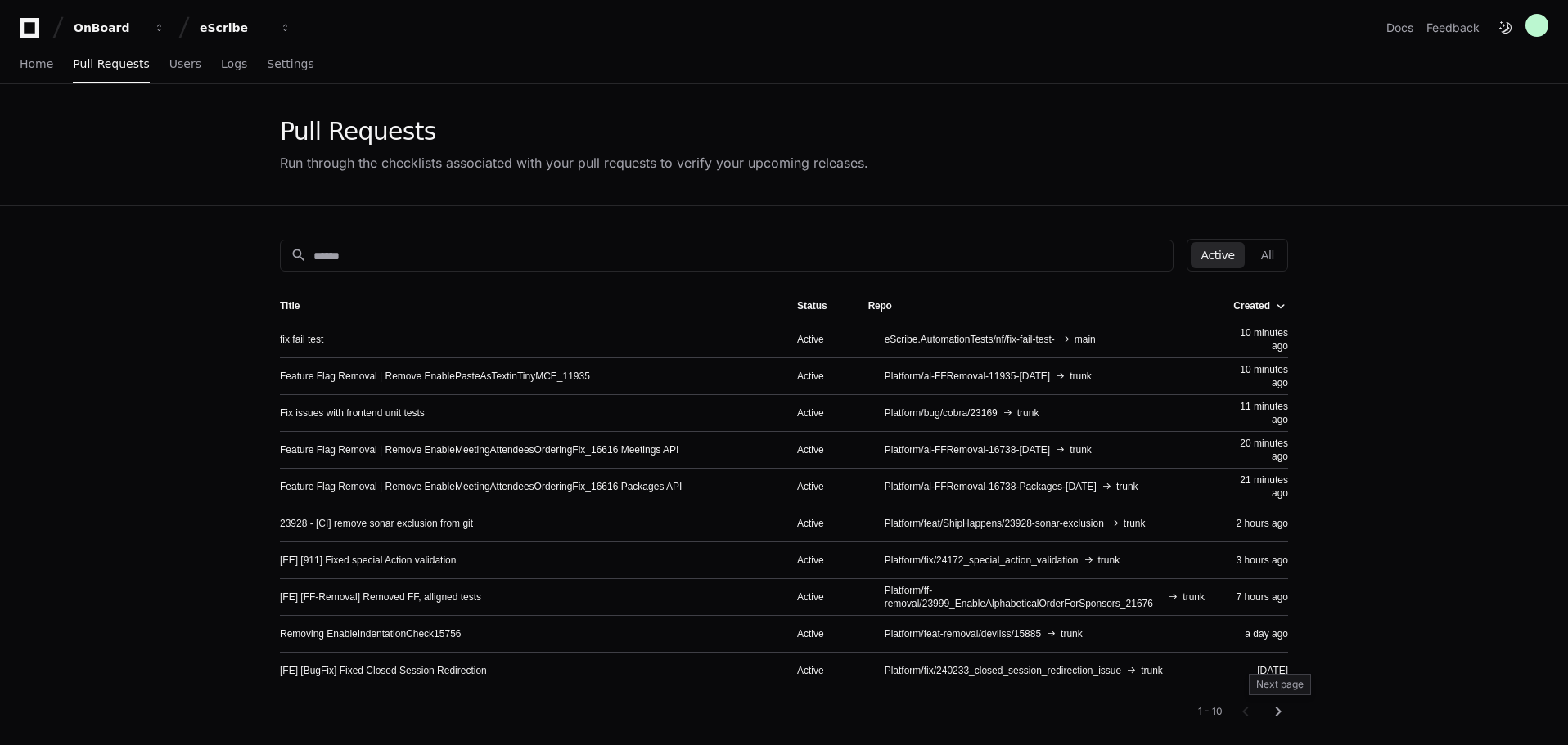
click at [1283, 712] on mat-icon "chevron_right" at bounding box center [1278, 712] width 20 height 20
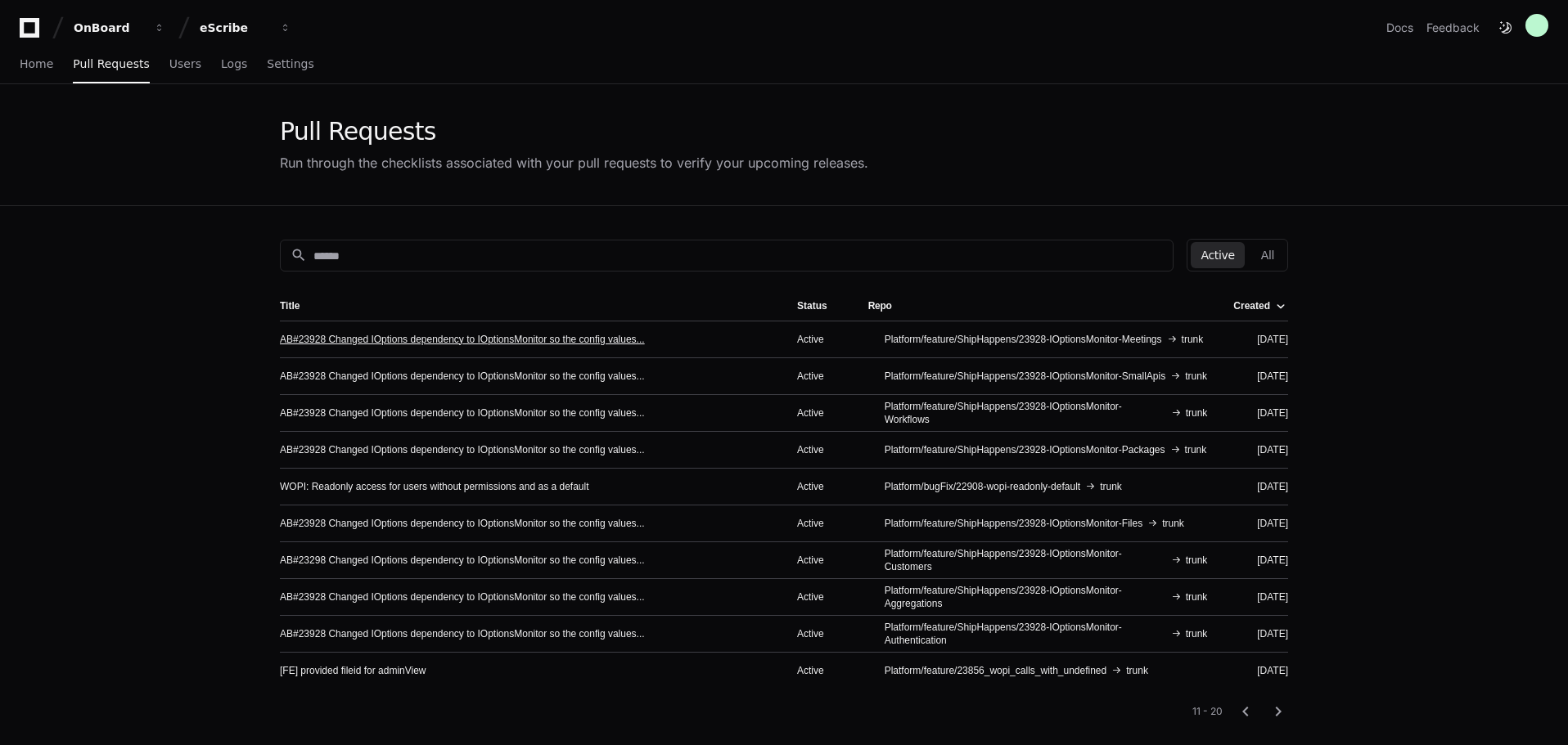
click at [373, 340] on link "AB#23928 Changed IOptions dependency to IOptionsMonitor so the config values..." at bounding box center [462, 340] width 365 height 13
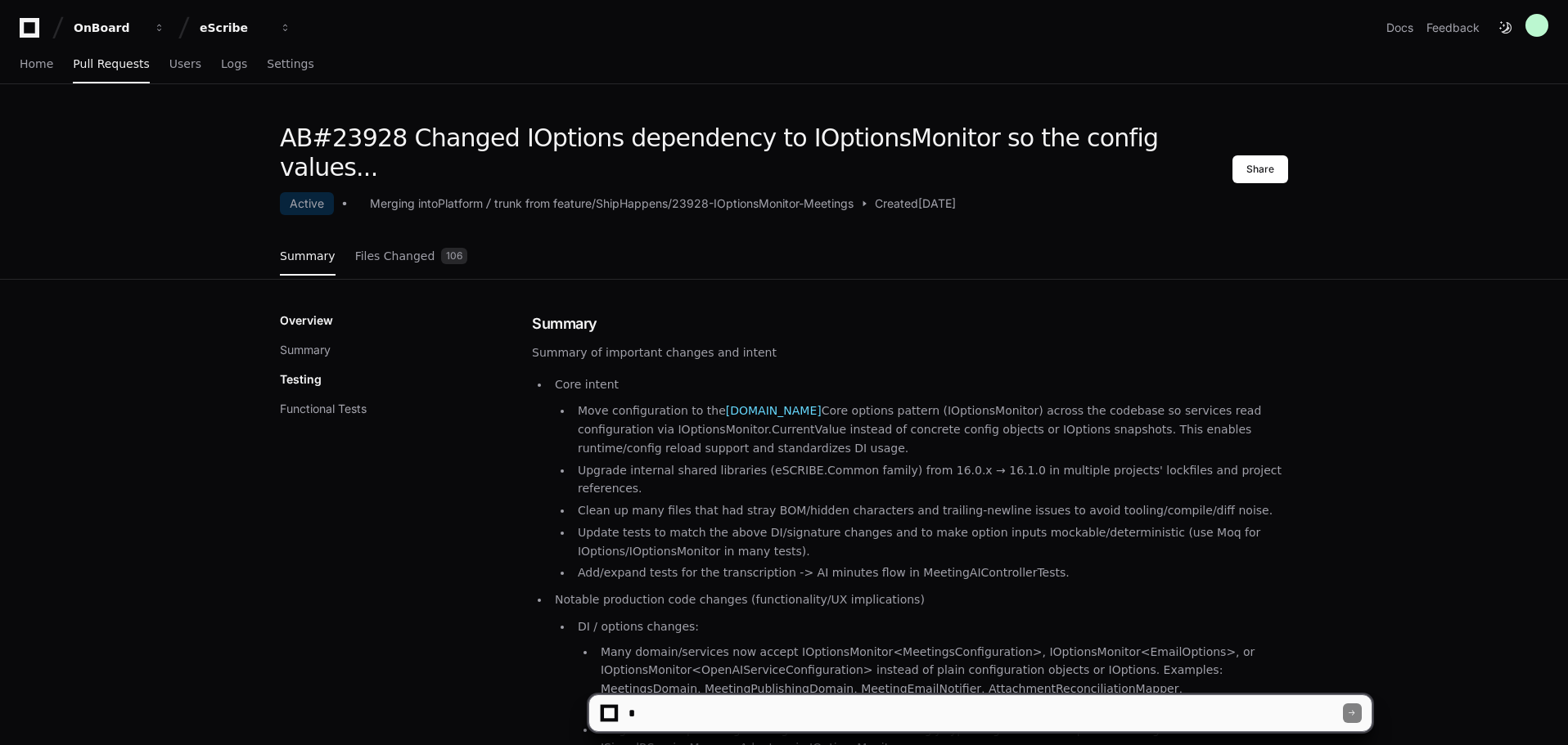
click at [687, 715] on textarea at bounding box center [984, 714] width 717 height 36
type textarea "**********"
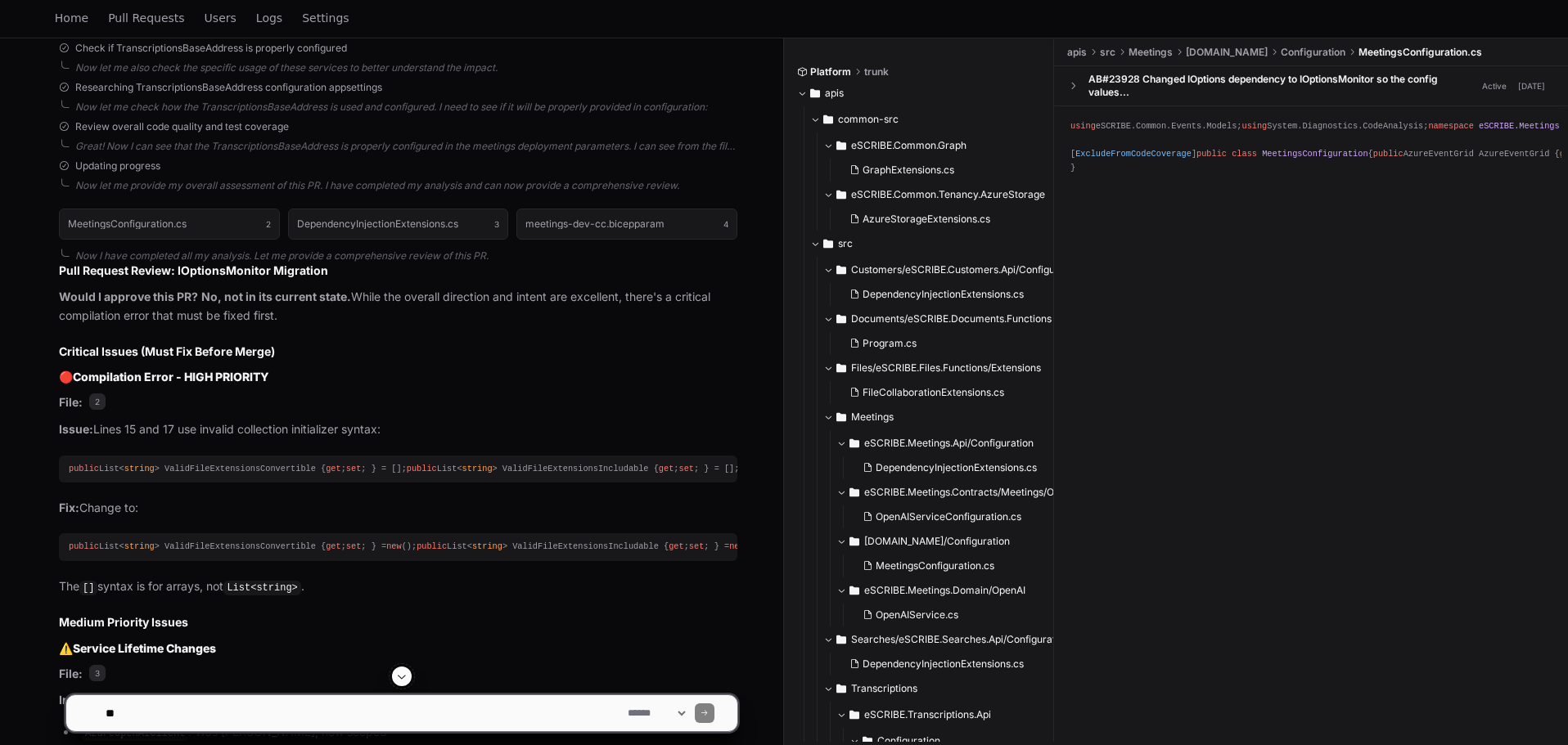
scroll to position [876, 0]
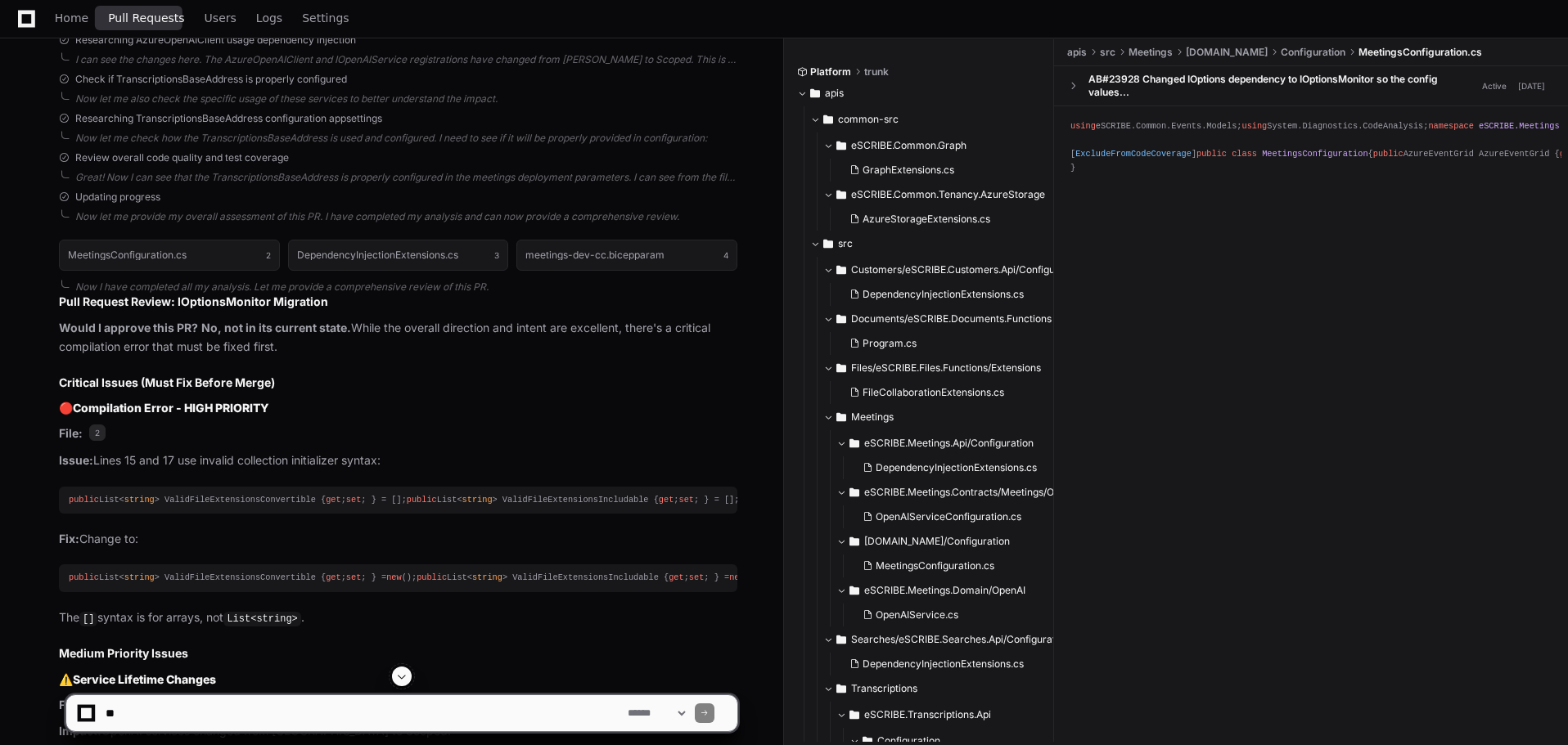
click at [137, 23] on span "Pull Requests" at bounding box center [146, 18] width 77 height 10
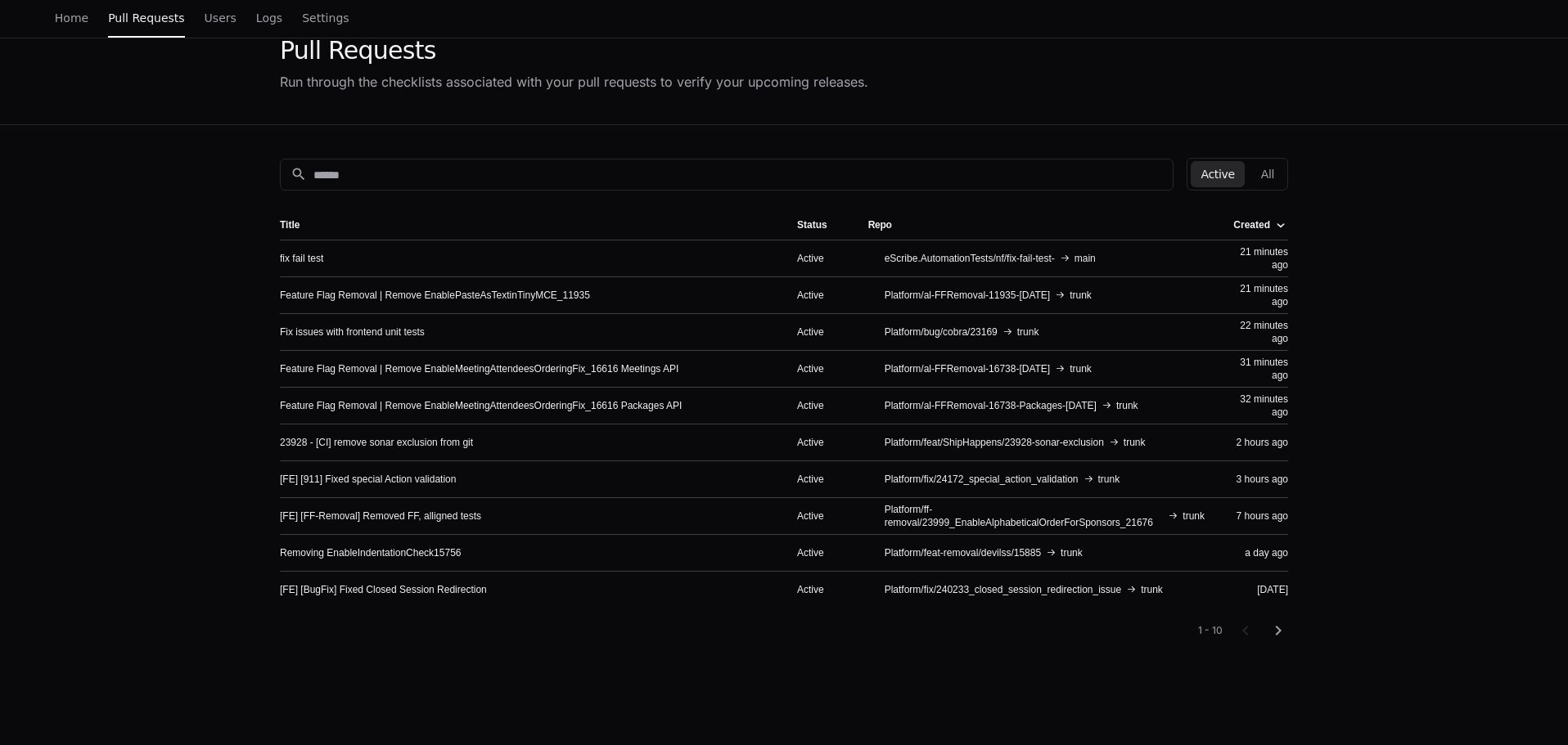
scroll to position [81, 0]
click at [1275, 628] on mat-icon "chevron_right" at bounding box center [1278, 630] width 20 height 20
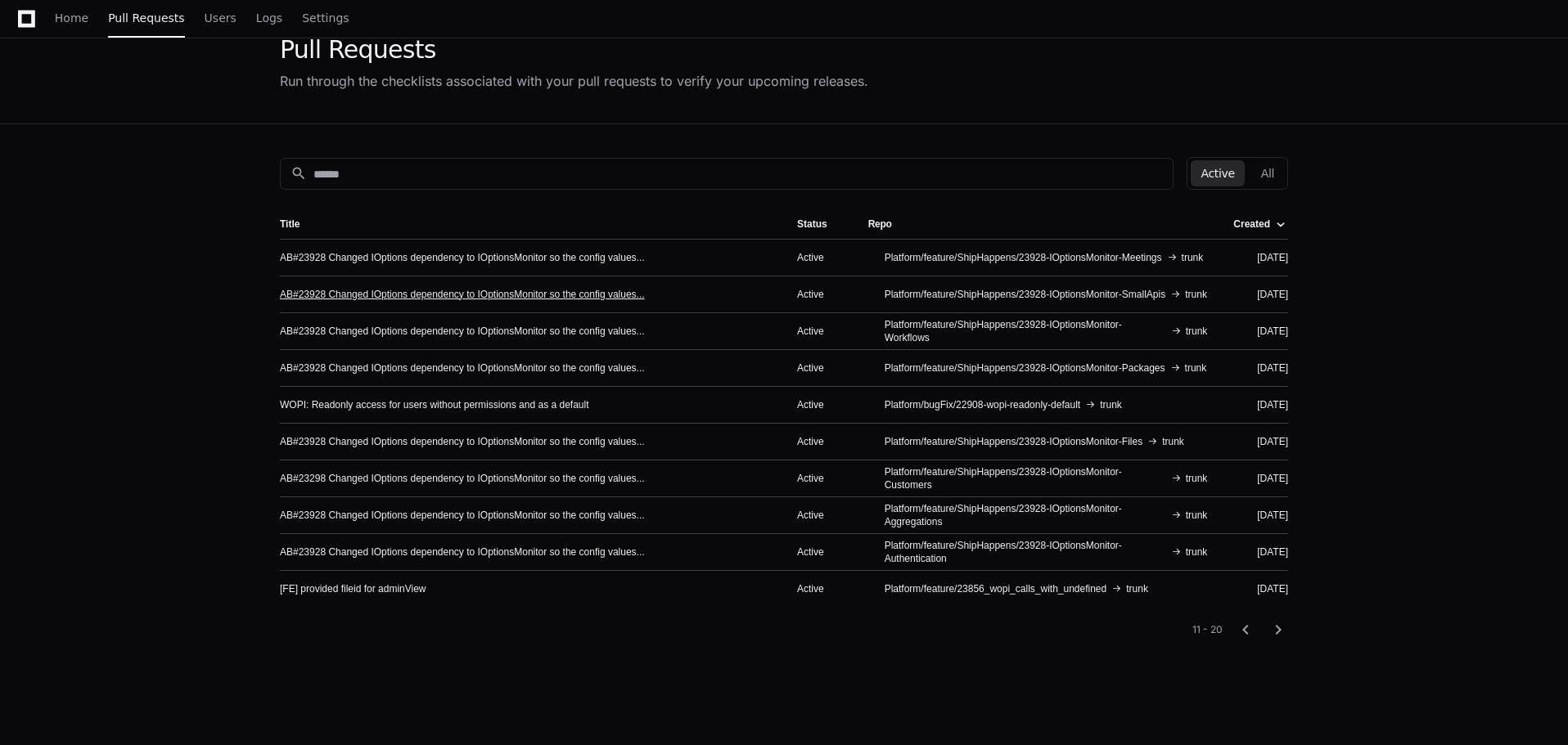
click at [588, 299] on link "AB#23928 Changed IOptions dependency to IOptionsMonitor so the config values..." at bounding box center [462, 294] width 365 height 13
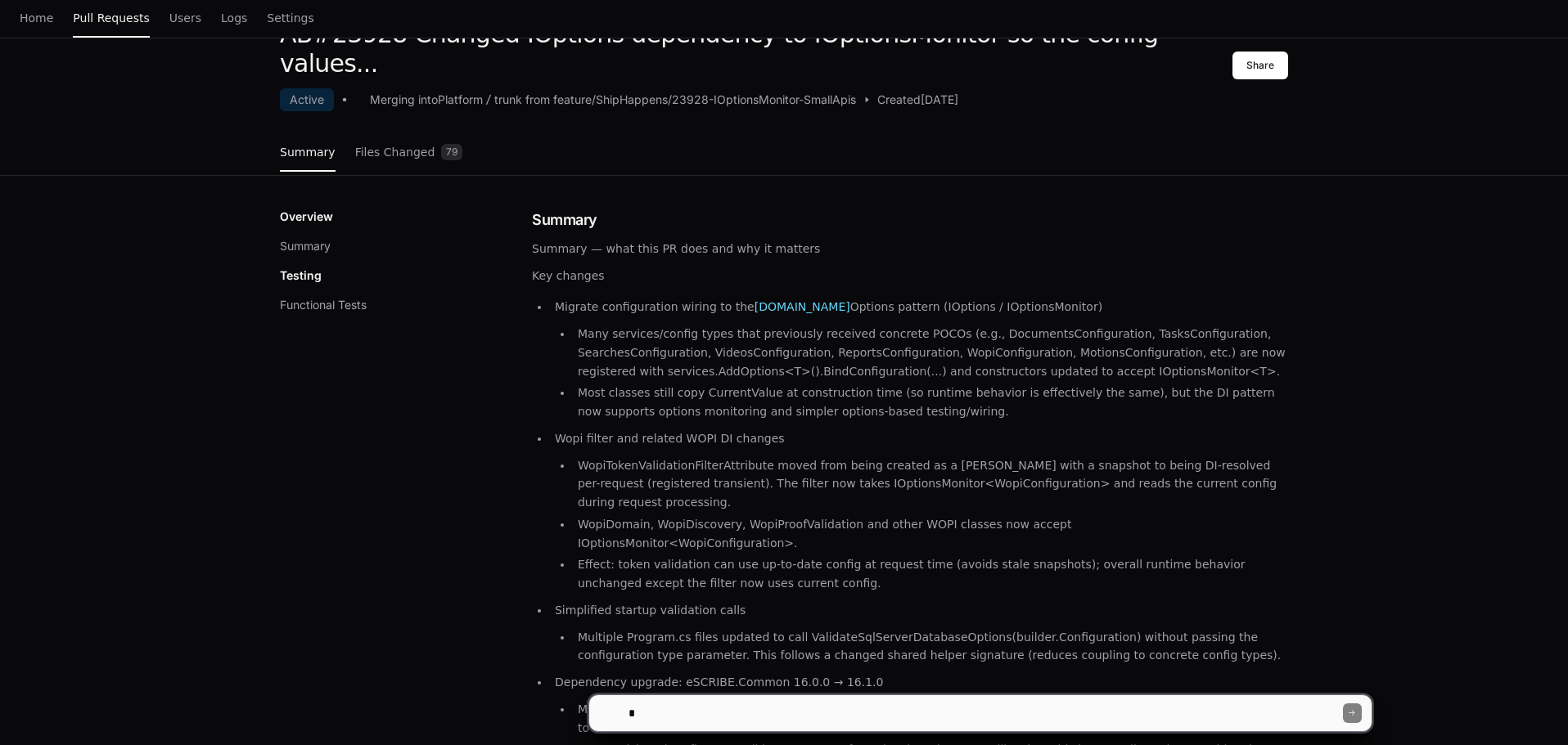
scroll to position [164, 0]
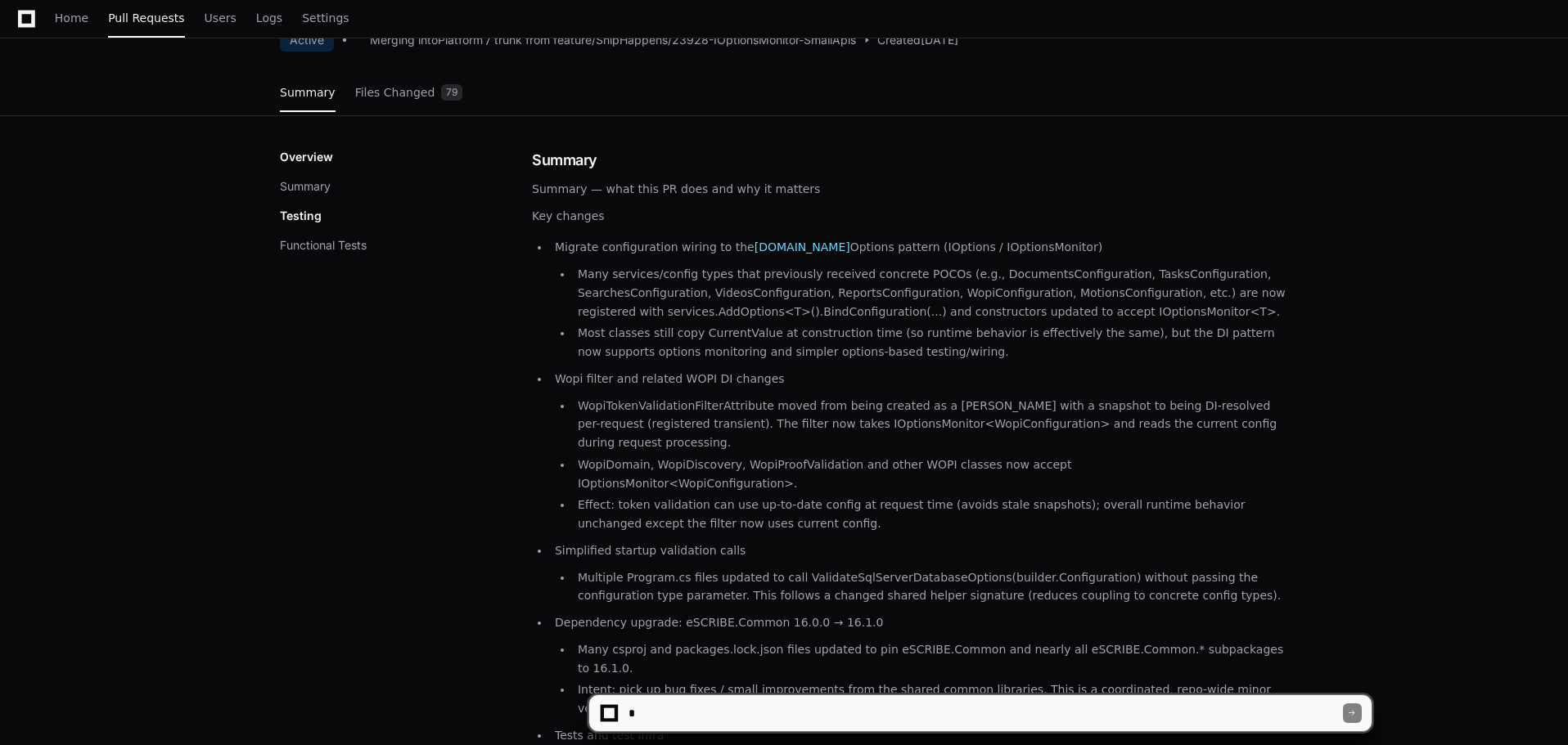
click at [735, 701] on textarea at bounding box center [984, 714] width 717 height 36
type textarea "**********"
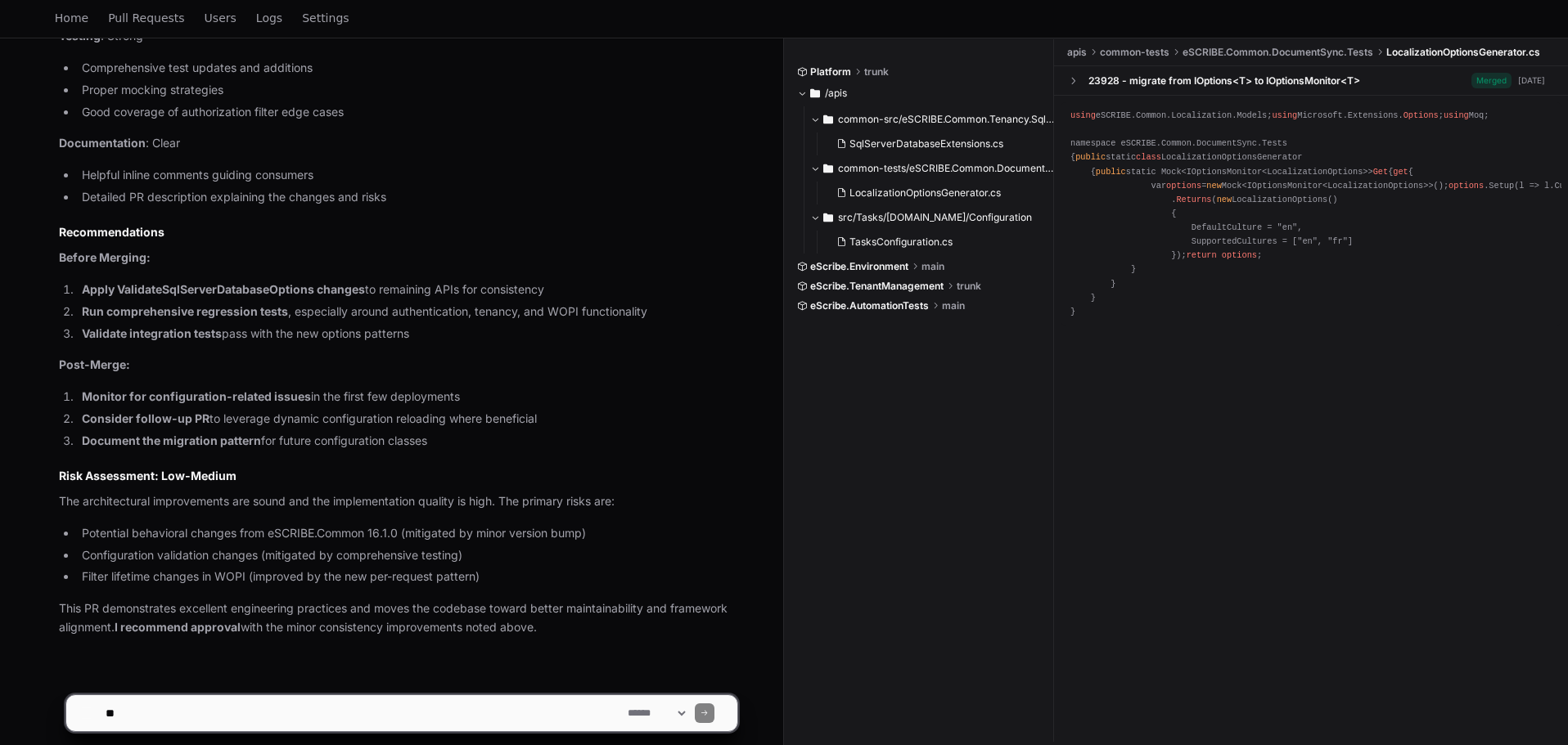
scroll to position [2110, 0]
